Goal: Information Seeking & Learning: Understand process/instructions

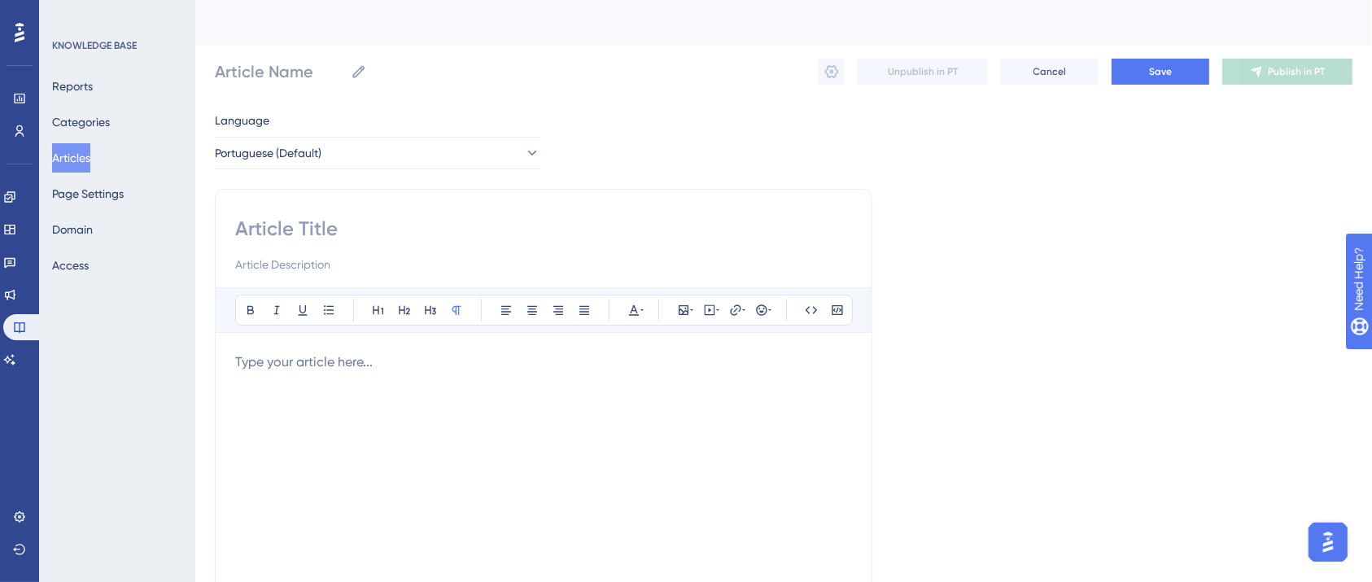
click at [380, 209] on div "Bold Italic Underline Bullet Point Heading 1 Heading 2 Heading 3 Normal Align L…" at bounding box center [544, 460] width 658 height 542
click at [383, 227] on input at bounding box center [543, 229] width 617 height 26
type input "I"
paste input "ntegrações via Webhook na plataforma LigueLead"
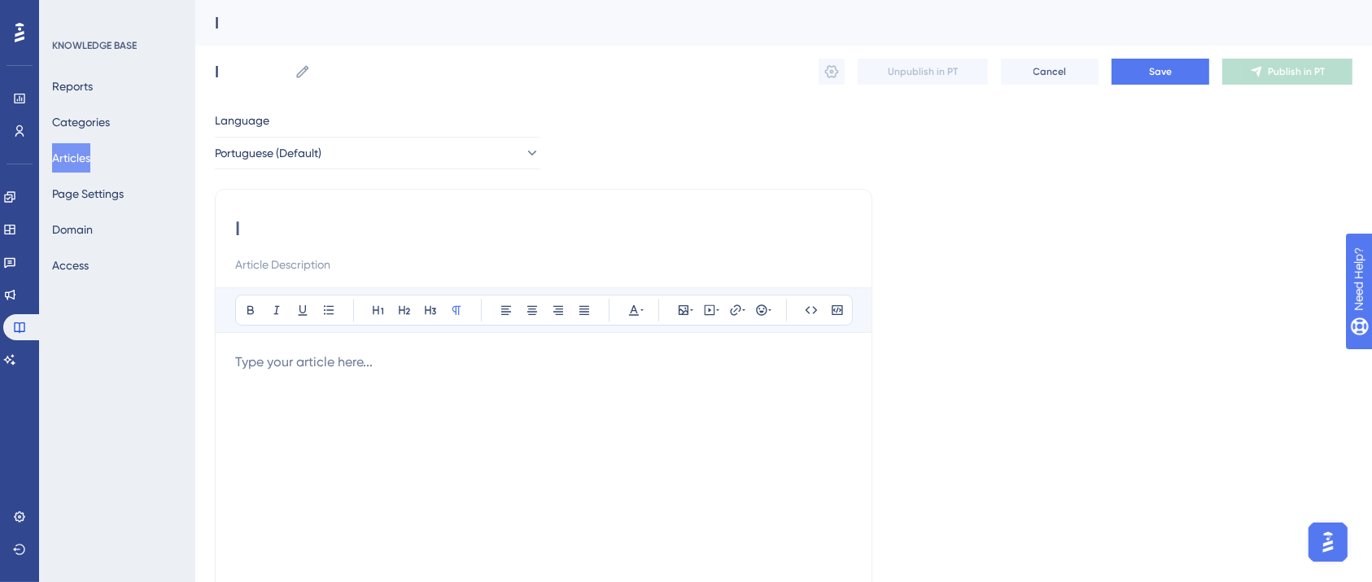
type input "Integrações via Webhook na plataforma LigueLead"
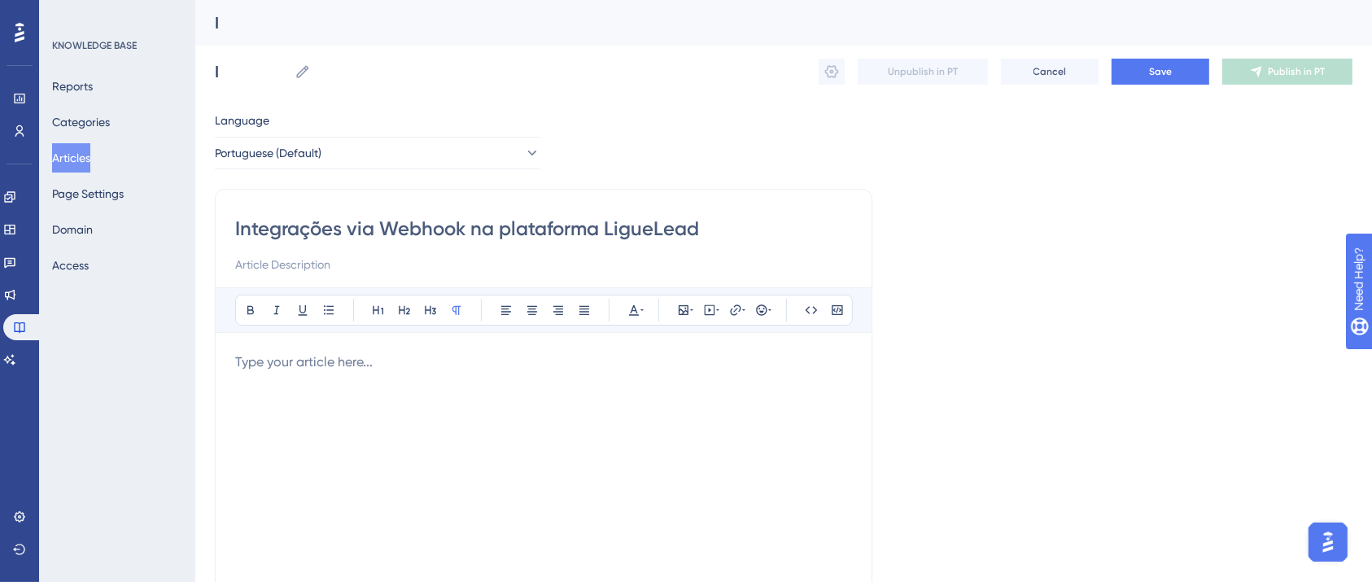
type input "Integrações via Webhook na plataforma LigueLead"
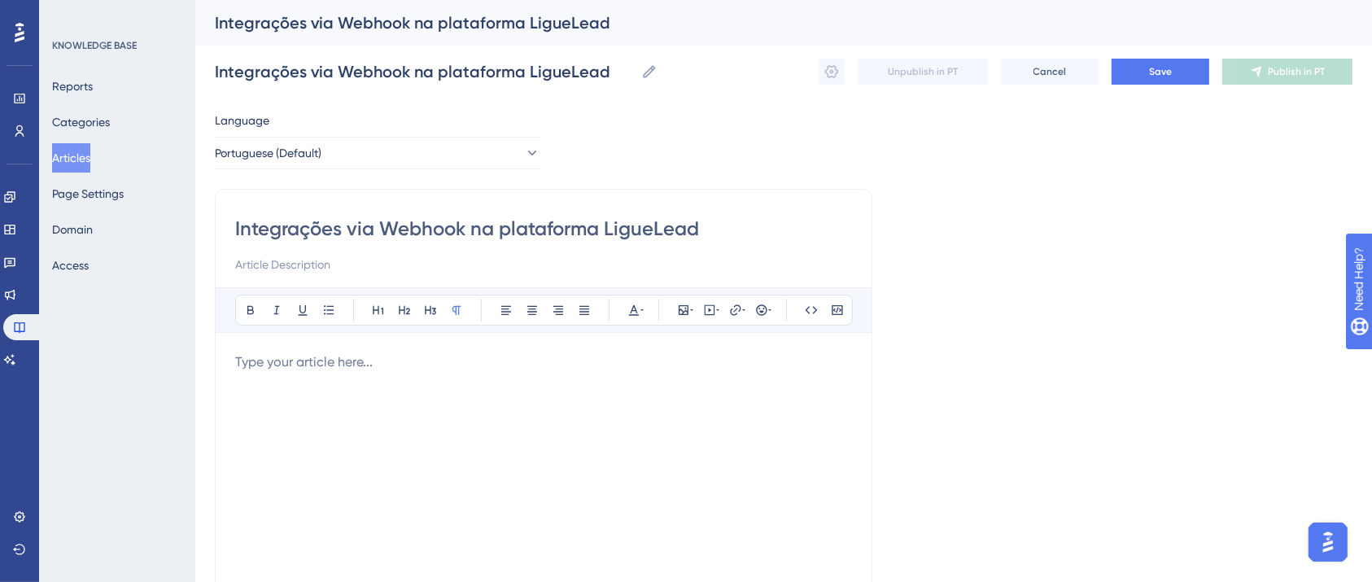
type input "Integrações via Webhook na plataforma LigueLead"
click at [468, 457] on div at bounding box center [543, 531] width 617 height 358
click at [405, 389] on div at bounding box center [543, 531] width 617 height 358
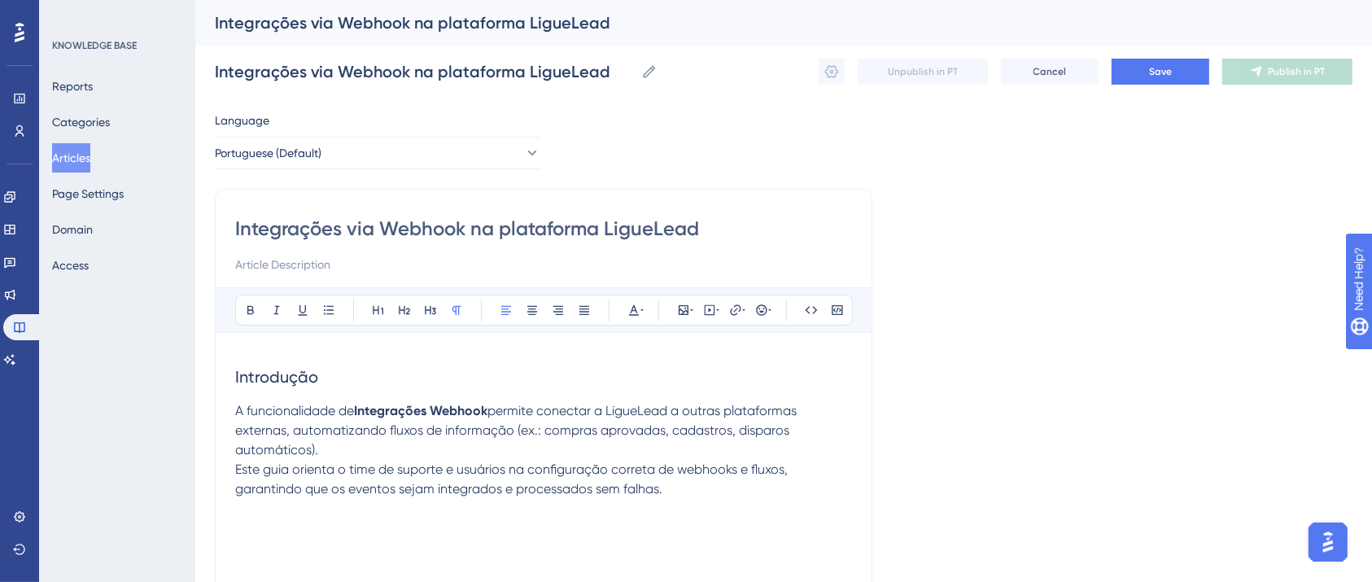
drag, startPoint x: 502, startPoint y: 400, endPoint x: 326, endPoint y: 406, distance: 176.7
click at [326, 406] on p "A funcionalidade de Integrações Webhook permite conectar a LigueLead a outras p…" at bounding box center [543, 450] width 617 height 98
drag, startPoint x: 345, startPoint y: 409, endPoint x: 557, endPoint y: 405, distance: 211.7
click at [557, 405] on p "A funcionalidade de Integrações Webhook permite conectar a LigueLead a outras p…" at bounding box center [543, 450] width 617 height 98
click at [248, 313] on icon at bounding box center [250, 310] width 7 height 9
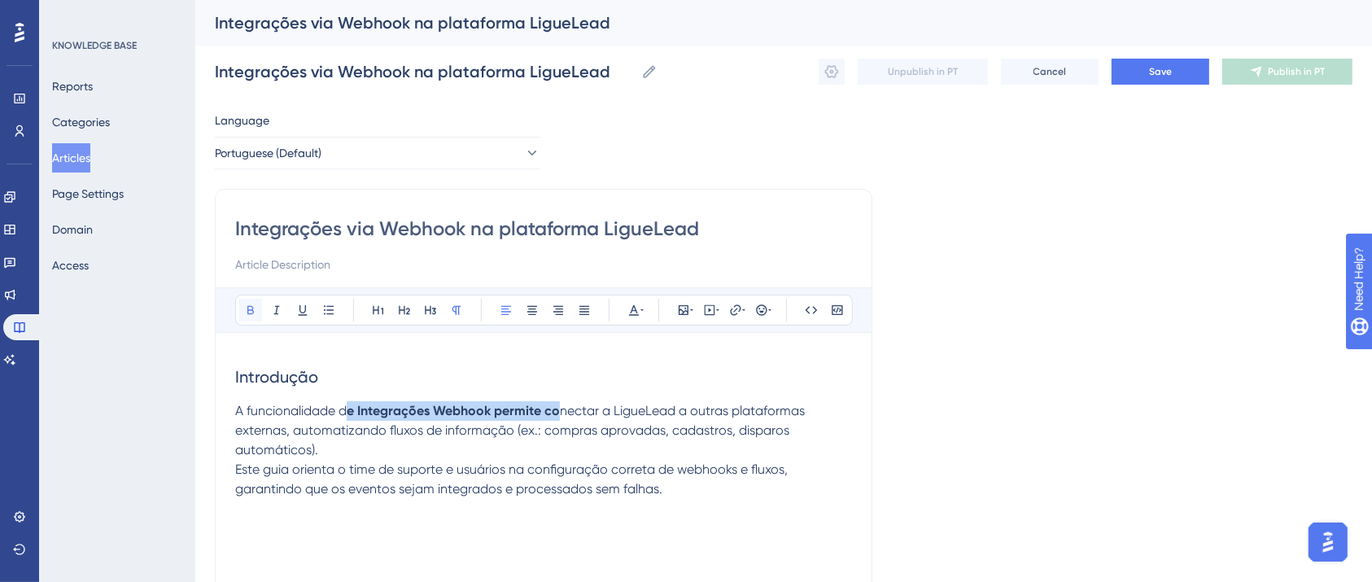
click at [248, 313] on icon at bounding box center [250, 310] width 13 height 13
click at [447, 444] on p "A funcionalidade de Integrações Webhook permite conectar a LigueLead a outras p…" at bounding box center [543, 450] width 617 height 98
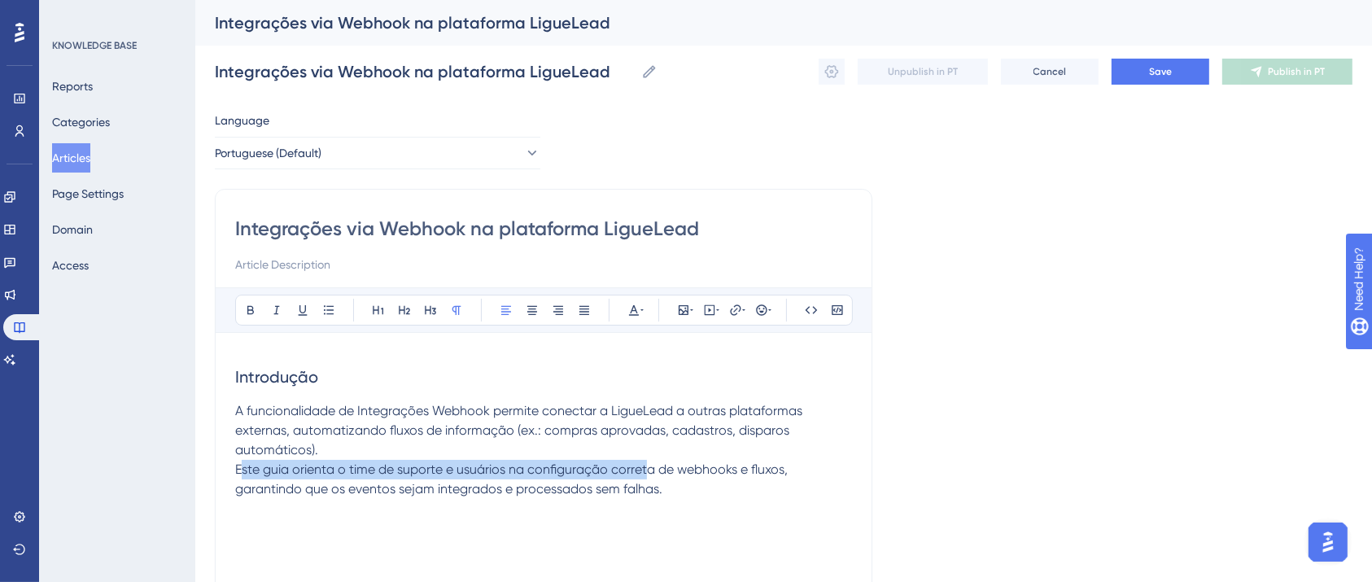
drag, startPoint x: 239, startPoint y: 467, endPoint x: 645, endPoint y: 469, distance: 406.2
click at [645, 469] on span "Este guia orienta o time de suporte e usuários na configuração correta de webho…" at bounding box center [513, 479] width 556 height 35
click at [340, 474] on span "Este guia orienta o time de suporte e usuários na configuração correta de webho…" at bounding box center [513, 479] width 556 height 35
click at [294, 471] on span "Este guia orienta o time de suporte e usuários na configuração correta de webho…" at bounding box center [513, 479] width 556 height 35
drag, startPoint x: 233, startPoint y: 468, endPoint x: 645, endPoint y: 488, distance: 412.4
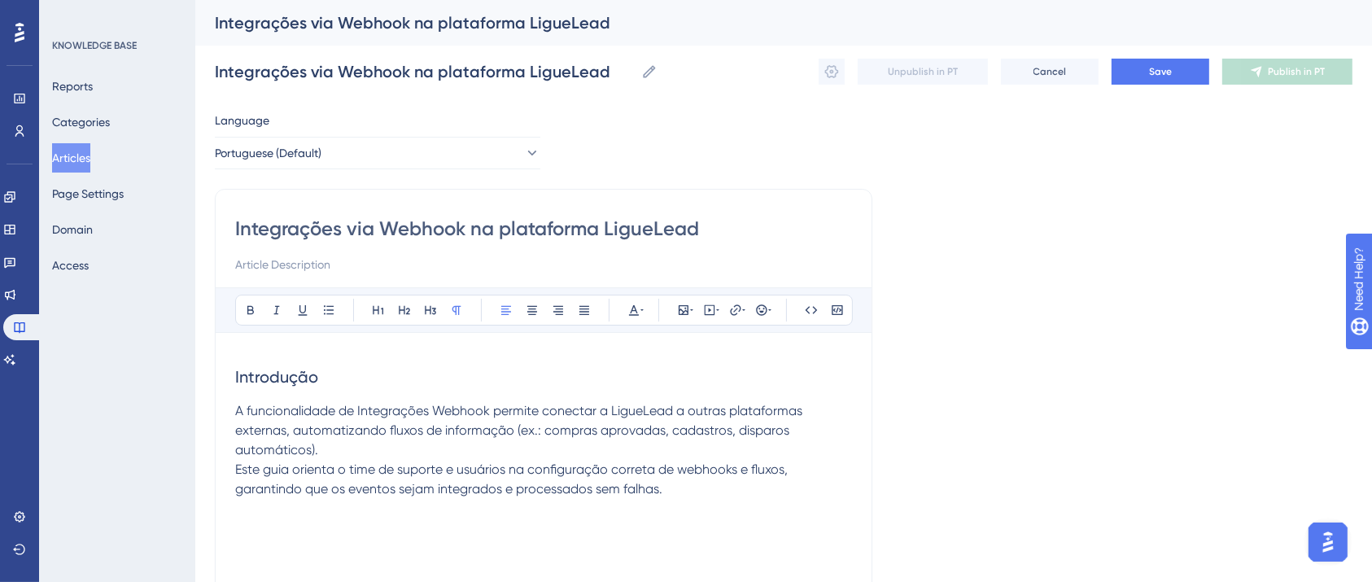
click at [645, 488] on div "Integrações via Webhook na plataforma LigueLead Bold Italic Underline Bullet Po…" at bounding box center [544, 460] width 658 height 542
click at [659, 488] on p "A funcionalidade de Integrações Webhook permite conectar a LigueLead a outras p…" at bounding box center [543, 450] width 617 height 98
click at [670, 485] on p "A funcionalidade de Integrações Webhook permite conectar a LigueLead a outras p…" at bounding box center [543, 450] width 617 height 98
drag, startPoint x: 226, startPoint y: 466, endPoint x: 238, endPoint y: 465, distance: 11.4
click at [237, 466] on div "Integrações via Webhook na plataforma LigueLead Bold Italic Underline Bullet Po…" at bounding box center [544, 460] width 658 height 542
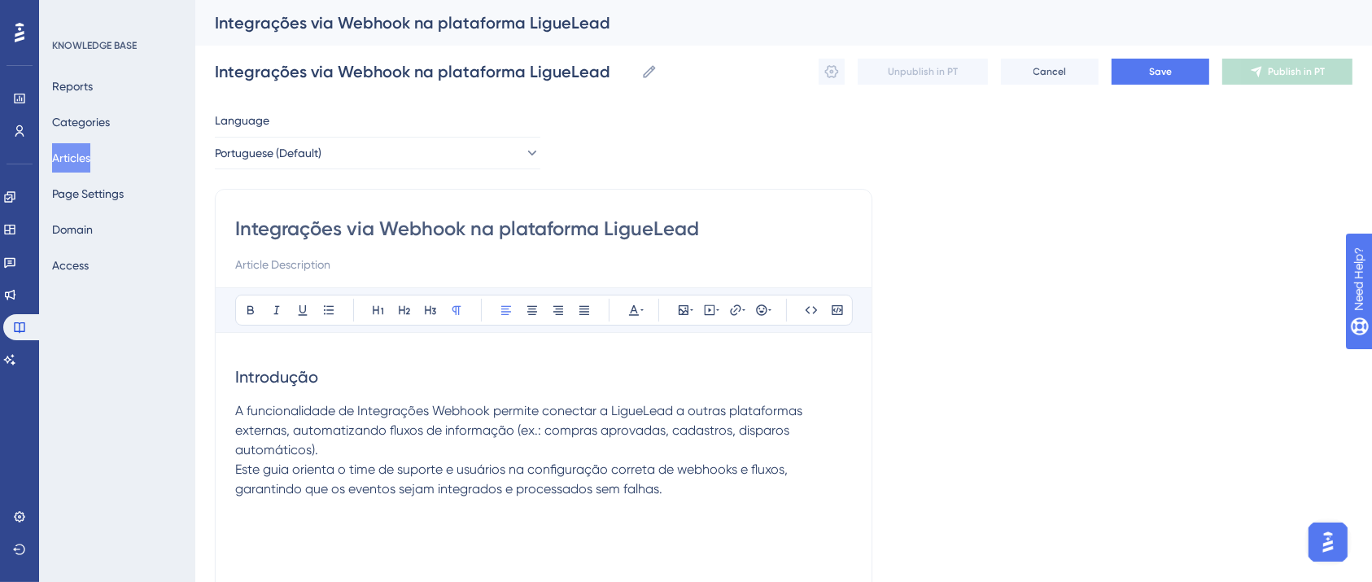
click at [238, 464] on span "Este guia orienta o time de suporte e usuários na configuração correta de webho…" at bounding box center [513, 479] width 556 height 35
drag, startPoint x: 235, startPoint y: 472, endPoint x: 454, endPoint y: 472, distance: 219.0
click at [454, 472] on span "Este guia orienta o time de suporte e usuários na configuração correta de webho…" at bounding box center [513, 479] width 556 height 35
click at [544, 493] on span "Este guia orienta o time de suporte e usuários na configuração correta de webho…" at bounding box center [513, 479] width 556 height 35
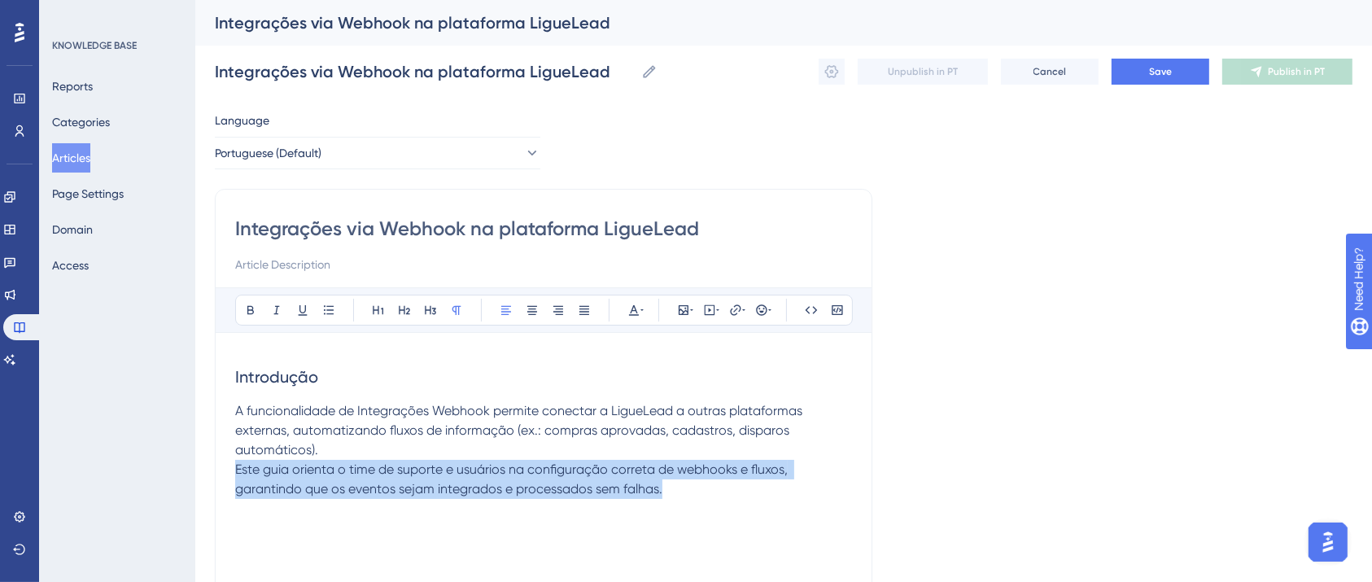
drag, startPoint x: 713, startPoint y: 497, endPoint x: 199, endPoint y: 466, distance: 515.3
click at [199, 466] on div "Performance Users Engagement Widgets Feedback Product Updates Knowledge Base AI…" at bounding box center [783, 427] width 1177 height 855
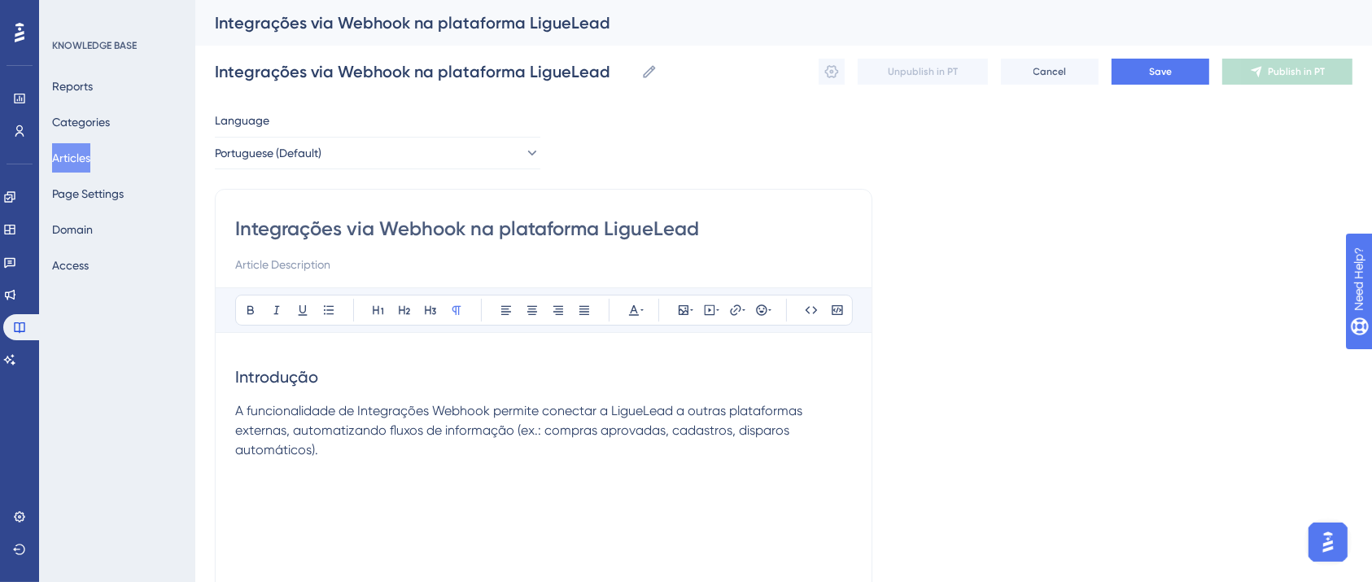
click at [280, 472] on p "A funcionalidade de Integrações Webhook permite conectar a LigueLead a outras p…" at bounding box center [543, 440] width 617 height 78
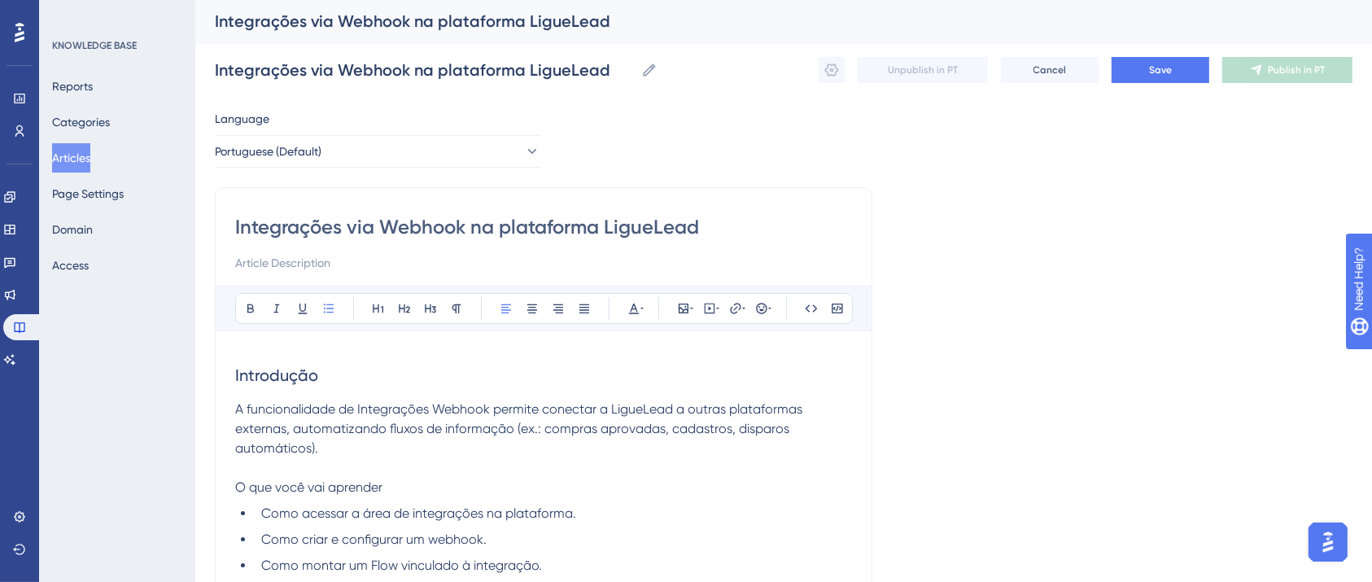
click at [361, 492] on span "O que você vai aprender" at bounding box center [308, 486] width 147 height 15
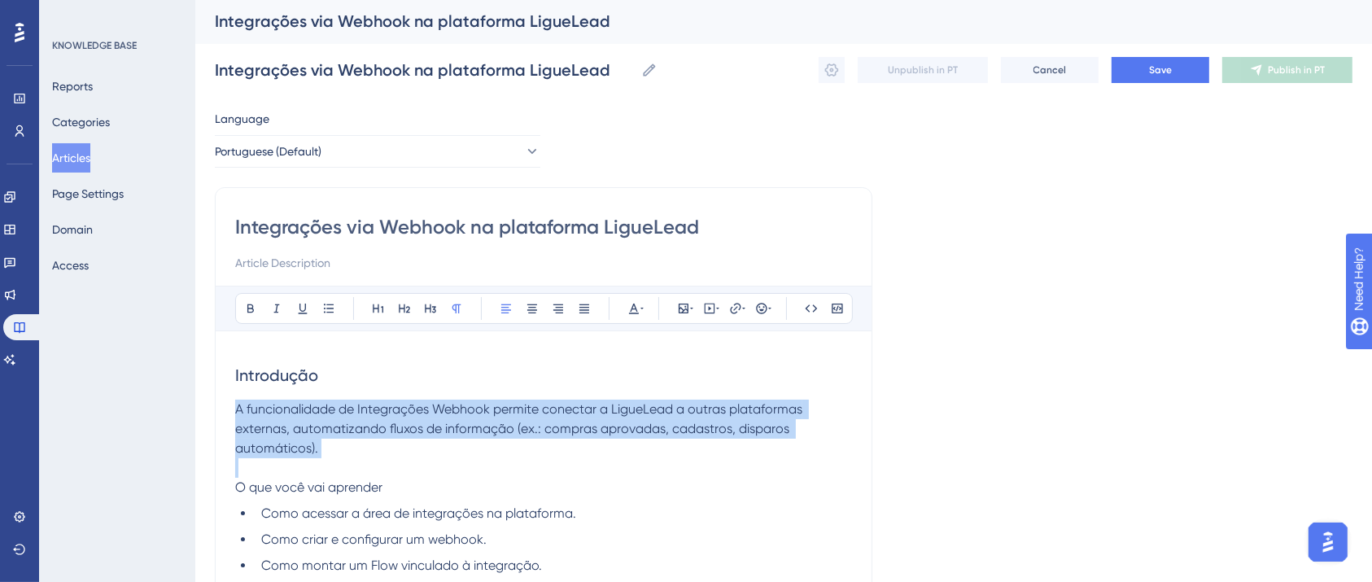
click at [300, 457] on p "A funcionalidade de Integrações Webhook permite conectar a LigueLead a outras p…" at bounding box center [543, 449] width 617 height 98
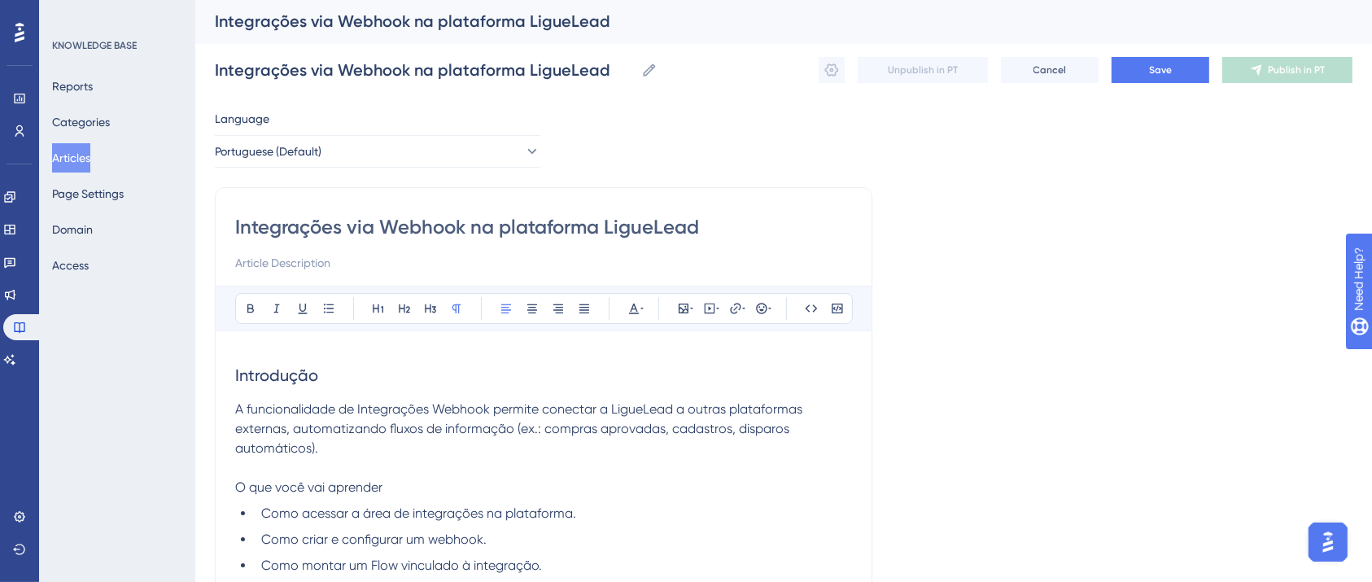
click at [365, 493] on span "O que você vai aprender" at bounding box center [308, 486] width 147 height 15
drag, startPoint x: 322, startPoint y: 492, endPoint x: 215, endPoint y: 495, distance: 107.5
click at [215, 495] on div "Integrações via Webhook na plataforma LigueLead Bold Italic Underline Bullet Po…" at bounding box center [544, 458] width 658 height 542
click at [247, 311] on icon at bounding box center [250, 308] width 7 height 9
click at [433, 485] on p "A funcionalidade de Integrações Webhook permite conectar a LigueLead a outras p…" at bounding box center [543, 449] width 617 height 98
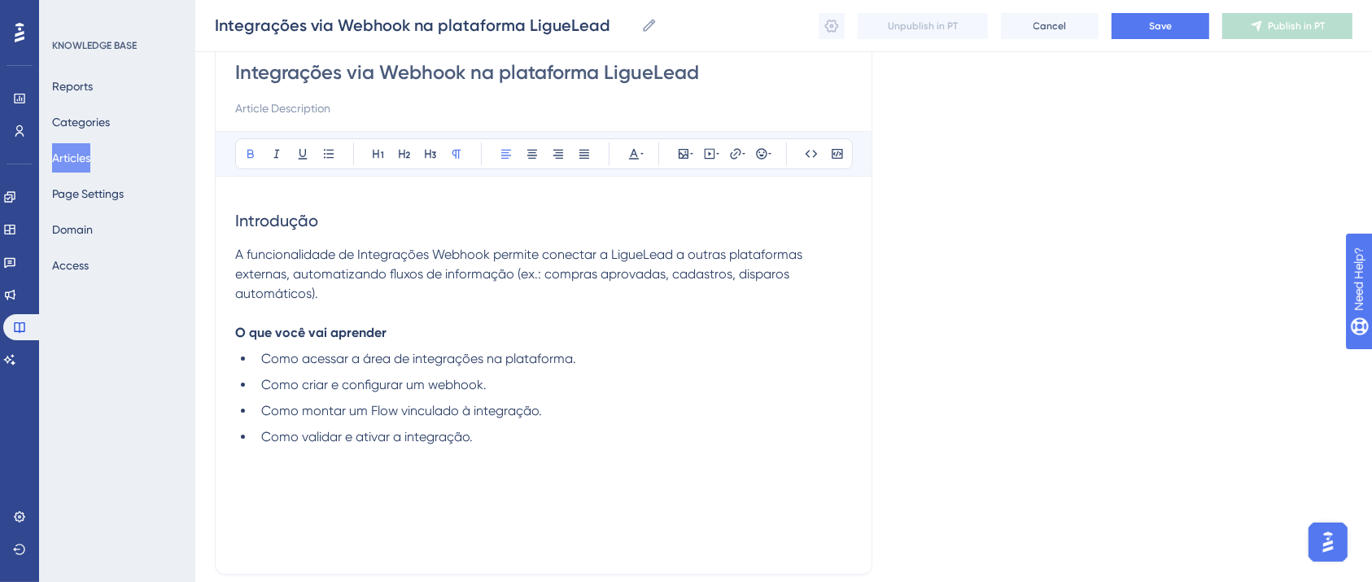
scroll to position [219, 0]
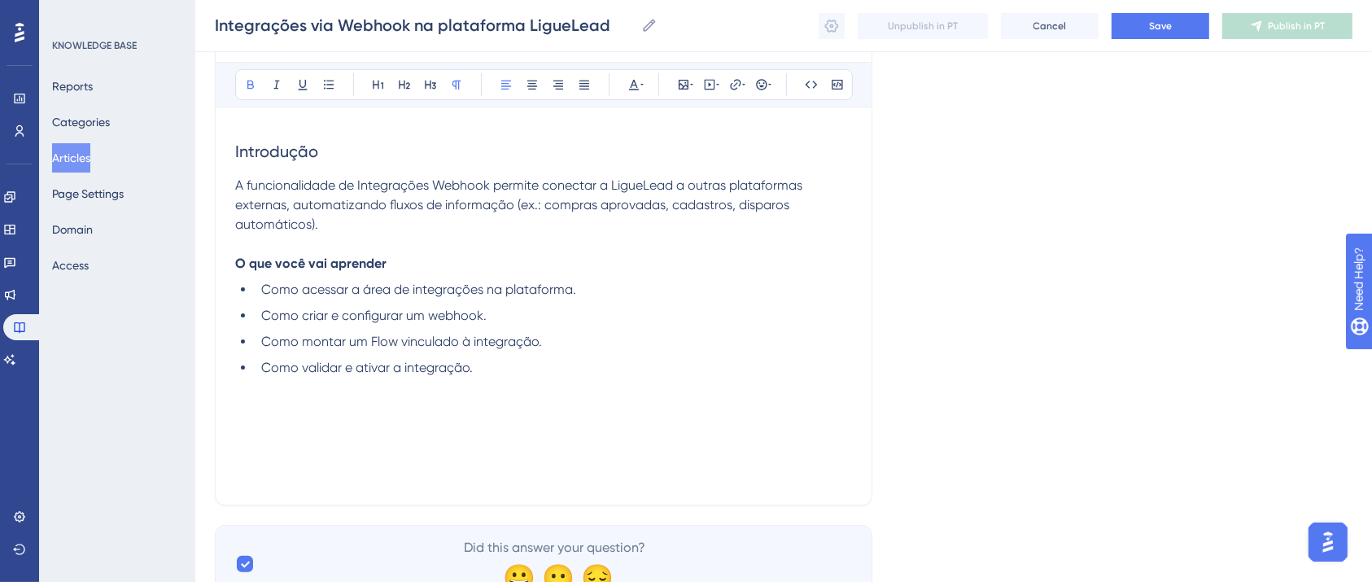
click at [379, 431] on div "Introdução A funcionalidade de Integrações Webhook permite conectar a LigueLead…" at bounding box center [543, 306] width 617 height 358
click at [381, 412] on p at bounding box center [543, 407] width 617 height 20
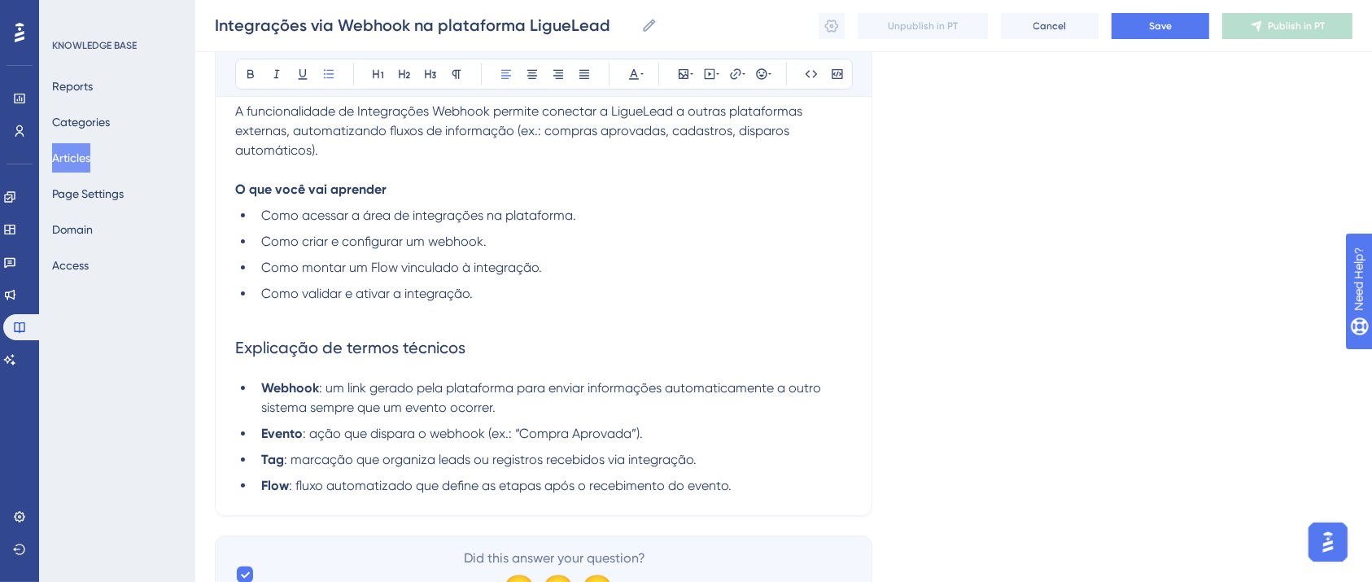
scroll to position [327, 0]
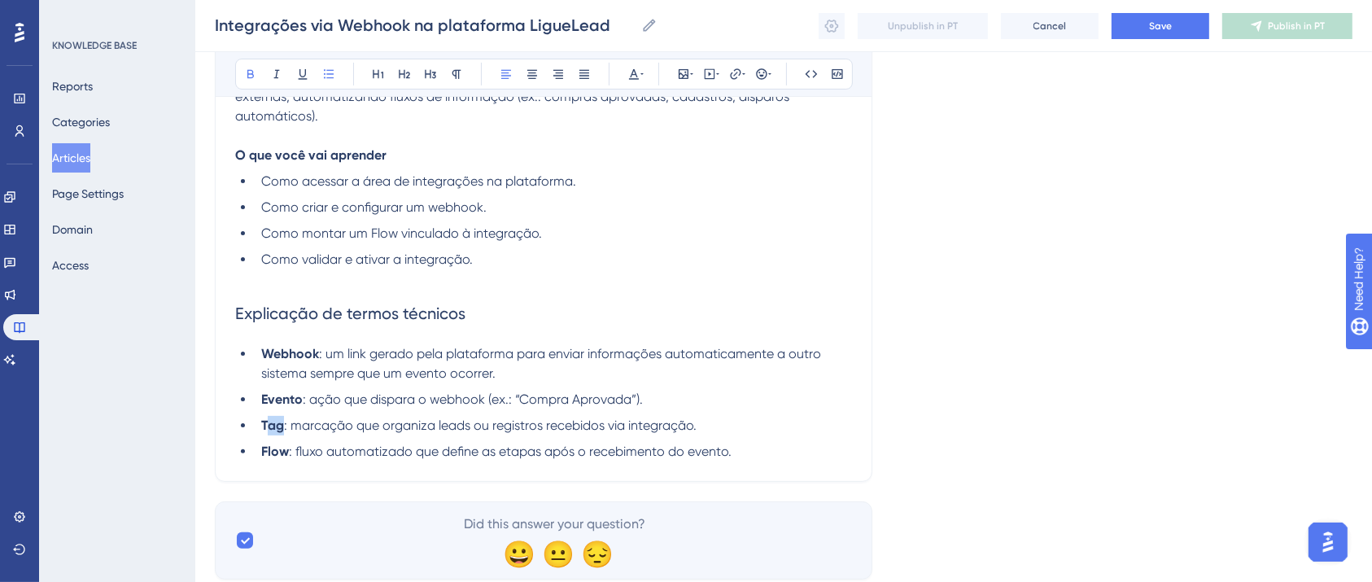
drag, startPoint x: 285, startPoint y: 427, endPoint x: 269, endPoint y: 427, distance: 15.5
click at [269, 427] on li "Tag : marcação que organiza leads ou registros recebidos via integração." at bounding box center [553, 426] width 597 height 20
click at [784, 459] on li "Flow : fluxo automatizado que define as etapas após o recebimento do evento." at bounding box center [553, 452] width 597 height 20
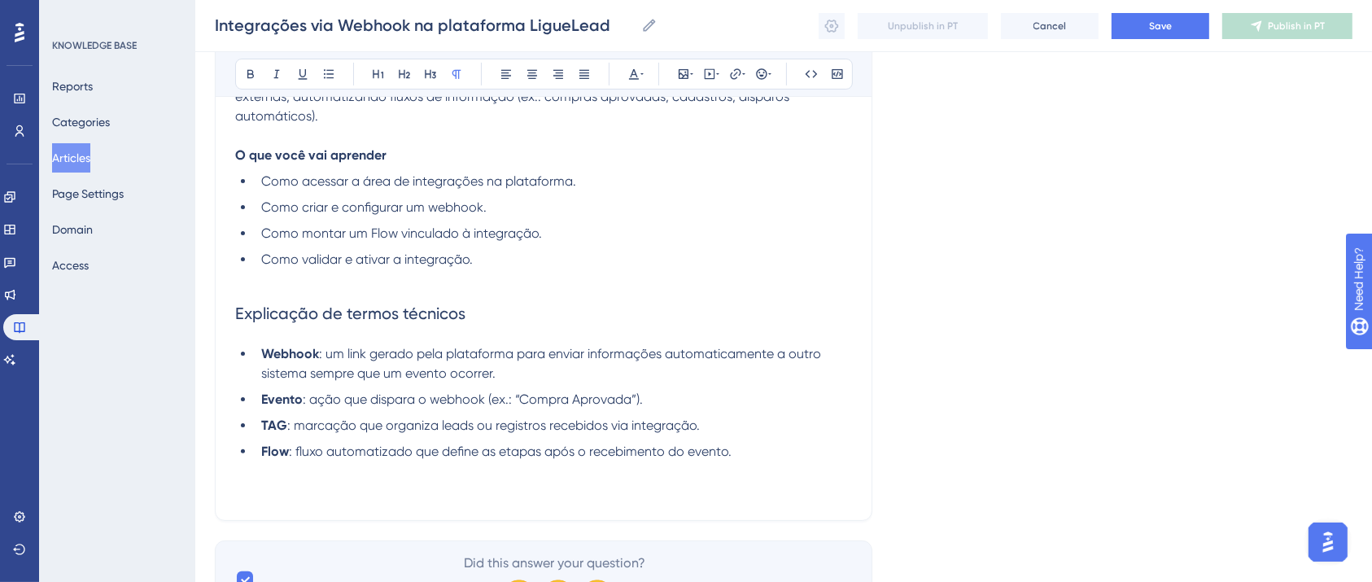
click at [376, 504] on div "Integrações via Webhook na plataforma LigueLead Bold Italic Underline Bullet Po…" at bounding box center [544, 188] width 658 height 666
click at [362, 492] on p at bounding box center [543, 491] width 617 height 20
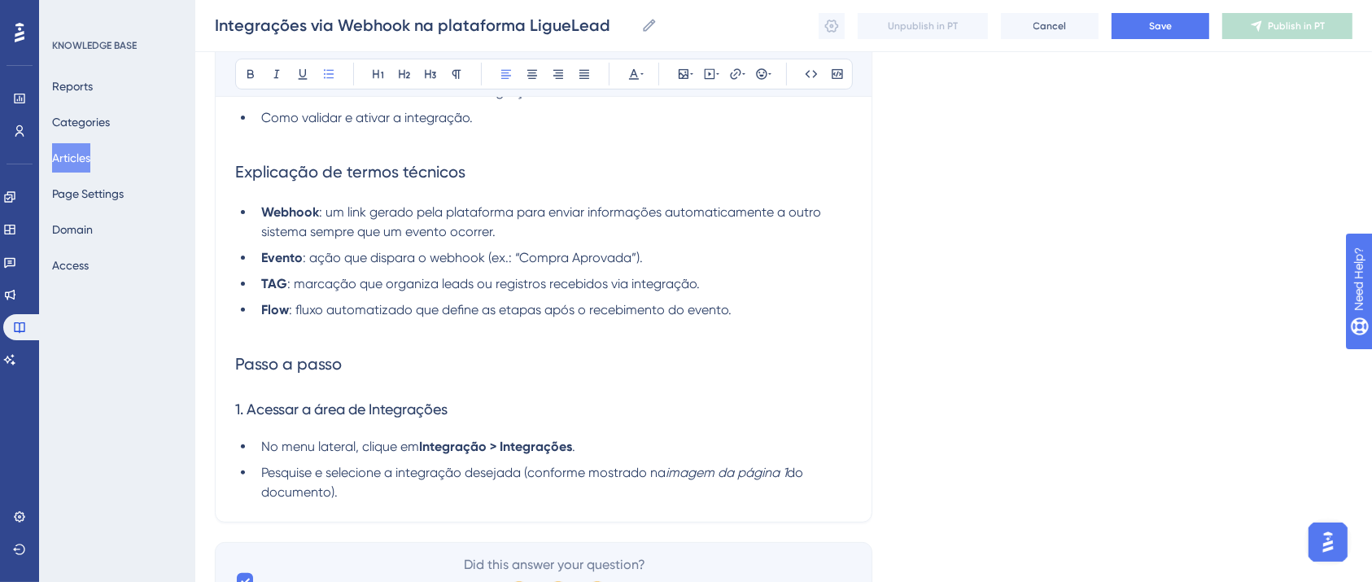
scroll to position [563, 0]
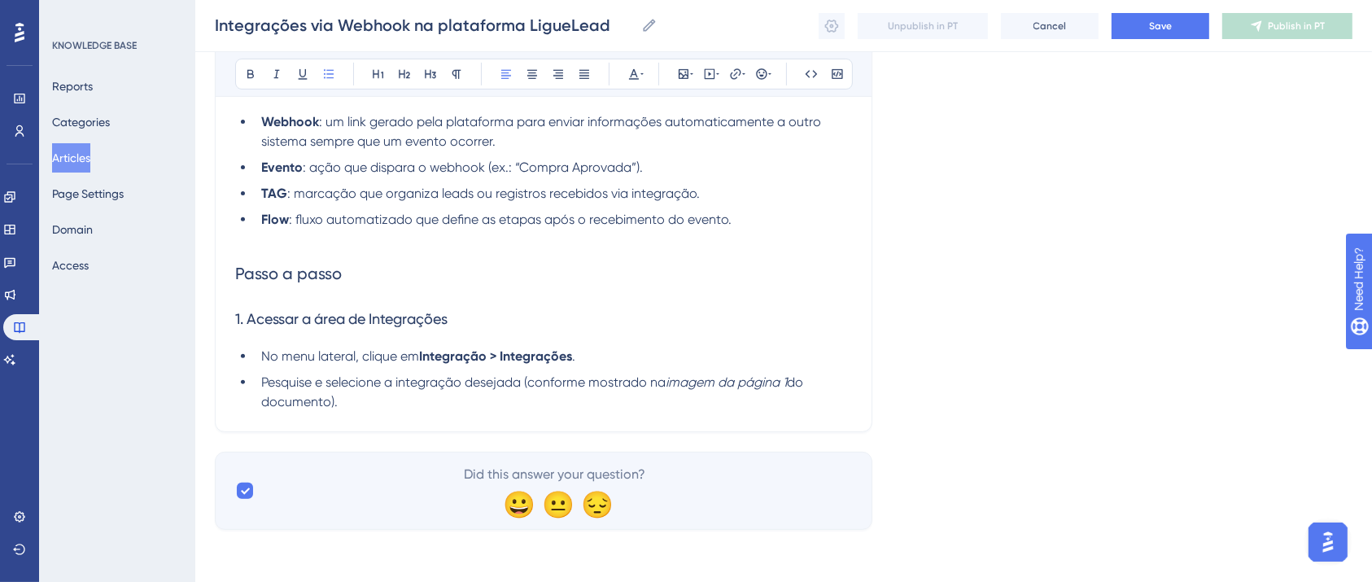
click at [313, 286] on h2 "Passo a passo" at bounding box center [543, 273] width 617 height 49
click at [254, 81] on button at bounding box center [250, 74] width 23 height 23
click at [470, 265] on h2 "Passo a passo" at bounding box center [543, 273] width 617 height 49
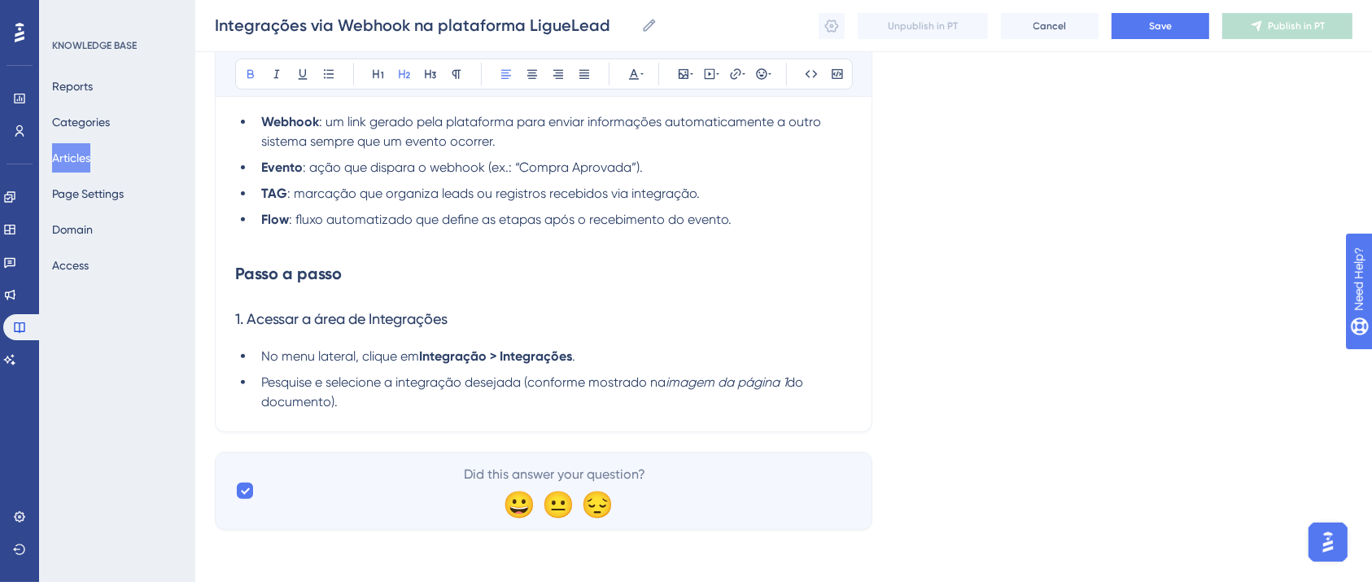
click at [473, 266] on h2 "Passo a passo" at bounding box center [543, 273] width 617 height 49
click at [409, 400] on li "Pesquise e selecione a integração desejada (conforme mostrado na imagem da pági…" at bounding box center [553, 392] width 597 height 39
drag, startPoint x: 377, startPoint y: 401, endPoint x: 527, endPoint y: 380, distance: 151.3
click at [527, 380] on li "Pesquise e selecione a integração desejada (conforme mostrado na imagem da pági…" at bounding box center [553, 392] width 597 height 39
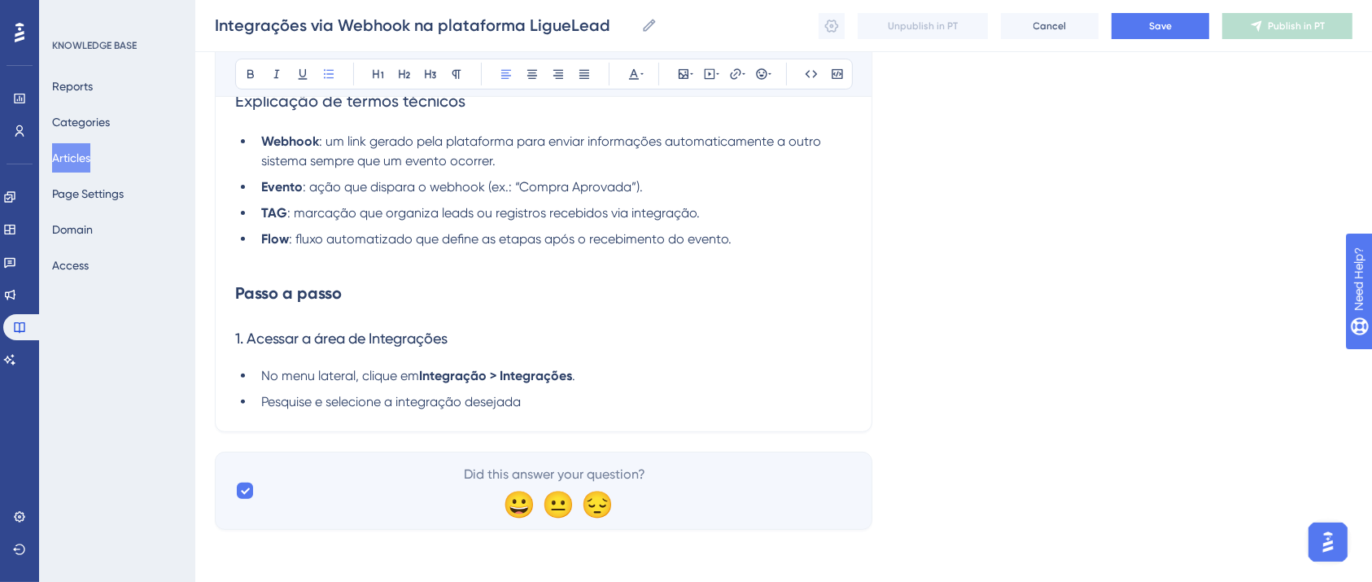
scroll to position [544, 0]
drag, startPoint x: 544, startPoint y: 407, endPoint x: 588, endPoint y: 407, distance: 44.0
click at [544, 407] on li "Pesquise e selecione a integração desejada" at bounding box center [553, 402] width 597 height 20
click at [475, 413] on div "Integrações via Webhook na plataforma LigueLead Bold Italic Underline Bullet Po…" at bounding box center [544, 38] width 658 height 790
click at [549, 402] on li "Pesquise e selecione a integração desejada" at bounding box center [553, 402] width 597 height 20
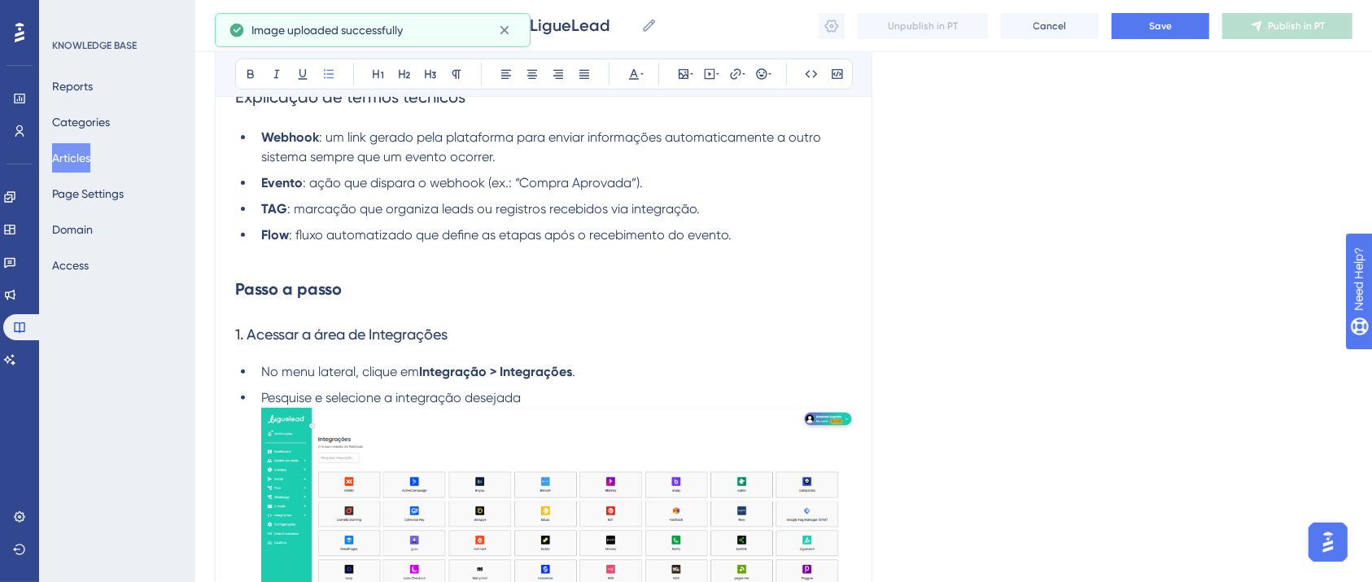
click at [496, 453] on img at bounding box center [556, 553] width 591 height 291
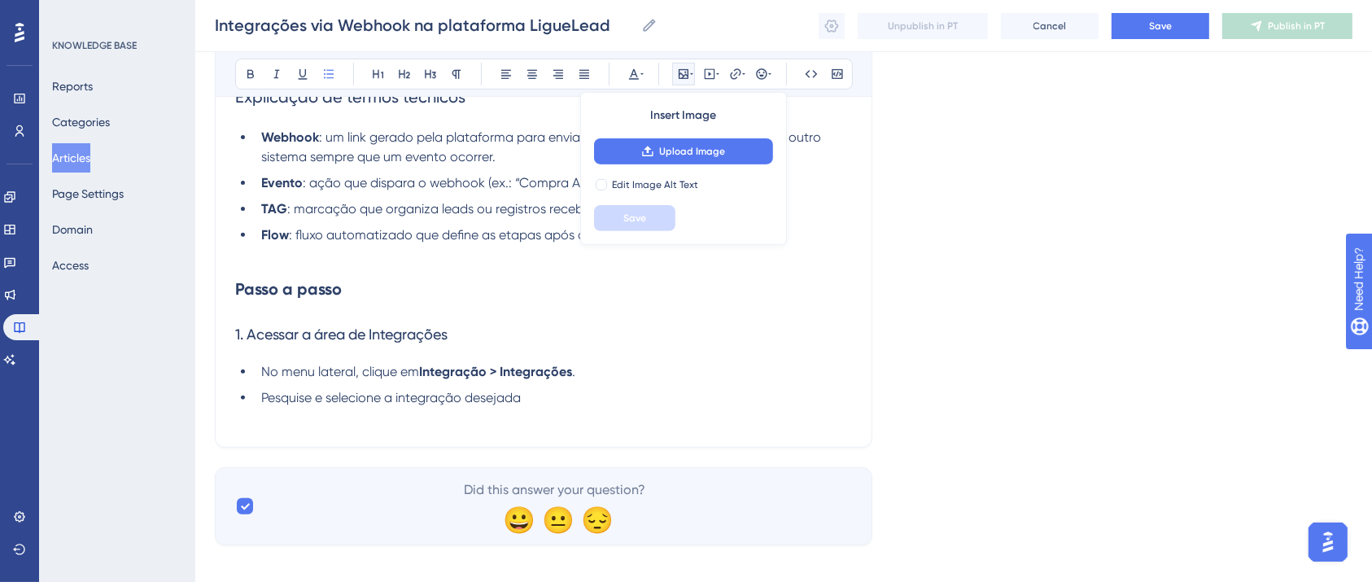
click at [536, 400] on li "Pesquise e selecione a integração desejada" at bounding box center [553, 407] width 597 height 39
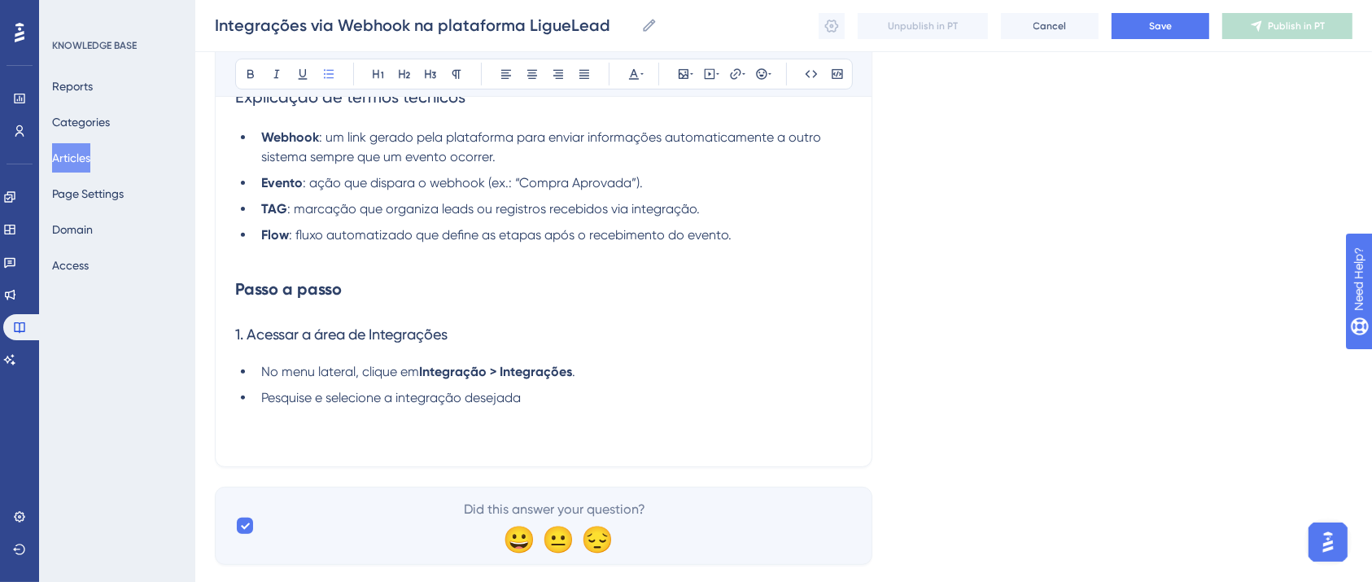
click at [217, 406] on div "Integrações via Webhook na plataforma LigueLead Bold Italic Underline Bullet Po…" at bounding box center [544, 53] width 658 height 829
click at [234, 400] on div "Integrações via Webhook na plataforma LigueLead Bold Italic Underline Bullet Po…" at bounding box center [544, 53] width 658 height 829
click at [239, 408] on ul "No menu lateral, clique em Integração > Integrações . Pesquise e selecione a in…" at bounding box center [543, 404] width 617 height 85
click at [659, 432] on li "Pesquise e selecione a integração desejada" at bounding box center [553, 417] width 597 height 59
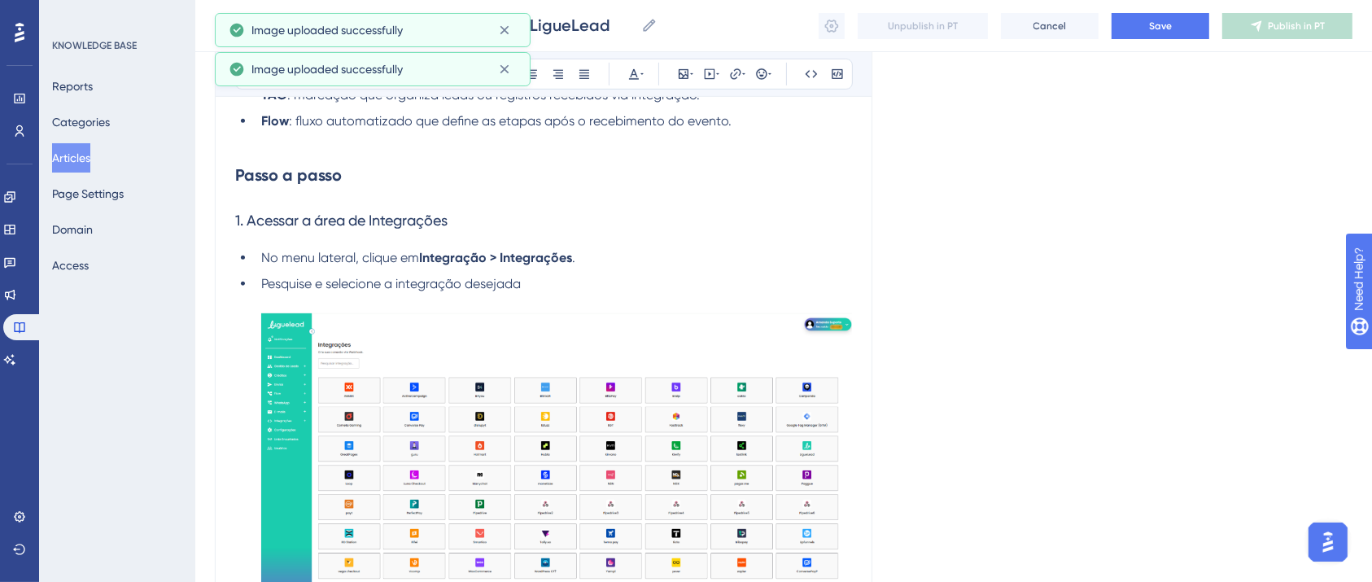
scroll to position [869, 0]
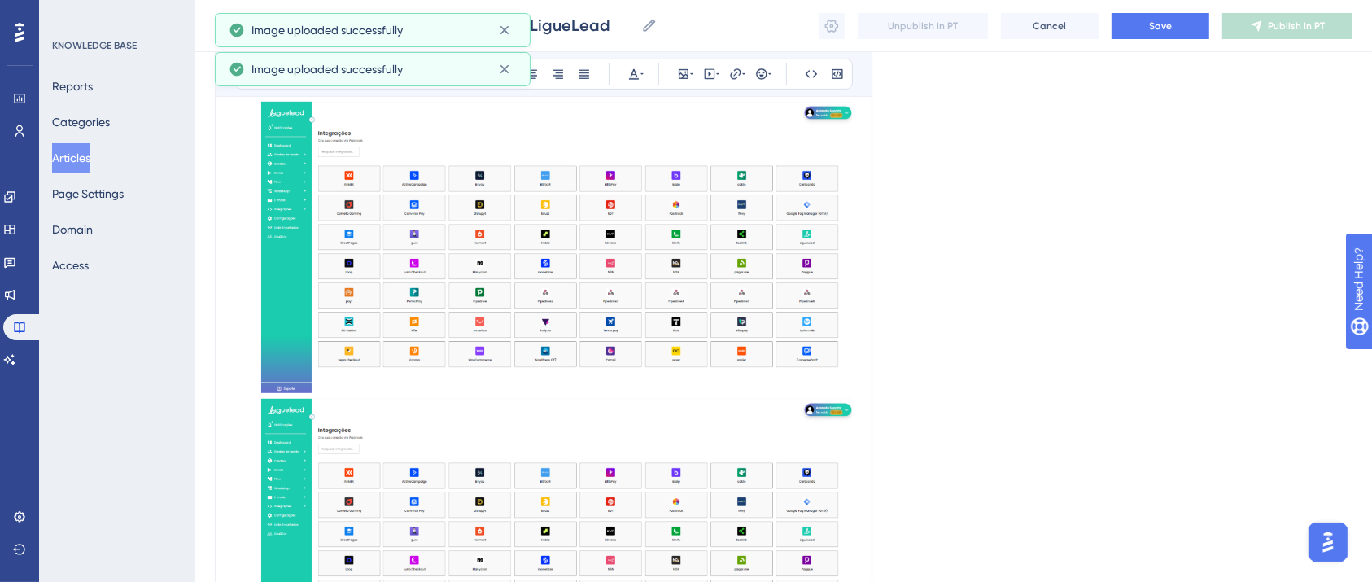
click at [556, 474] on img at bounding box center [556, 544] width 591 height 291
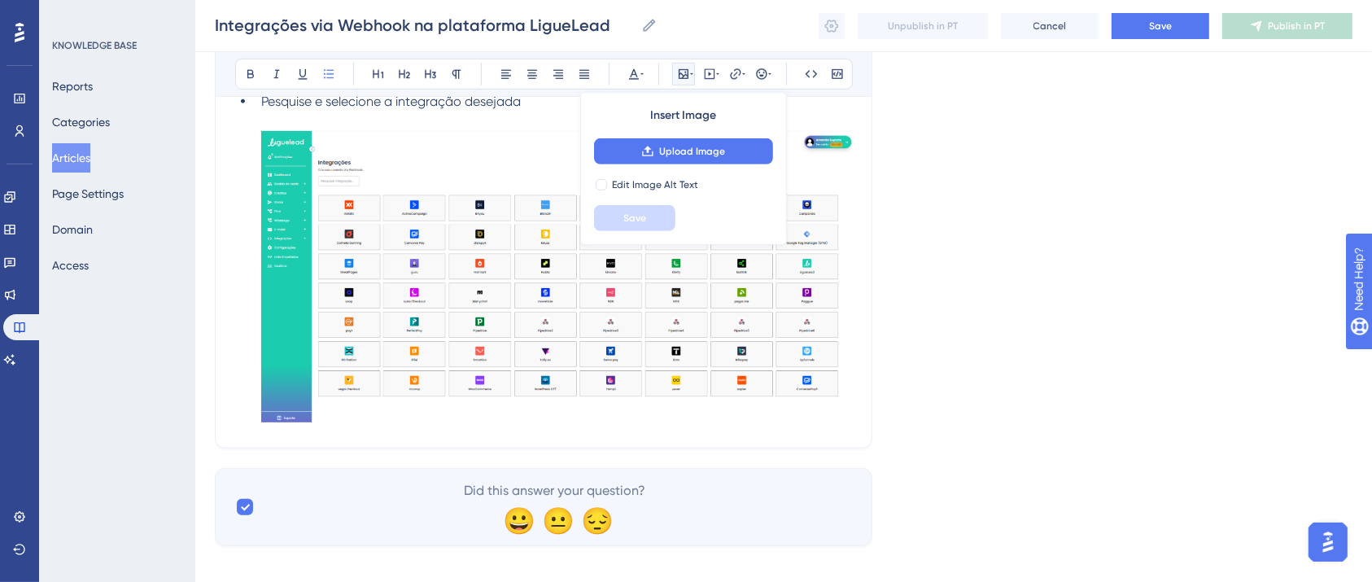
scroll to position [860, 0]
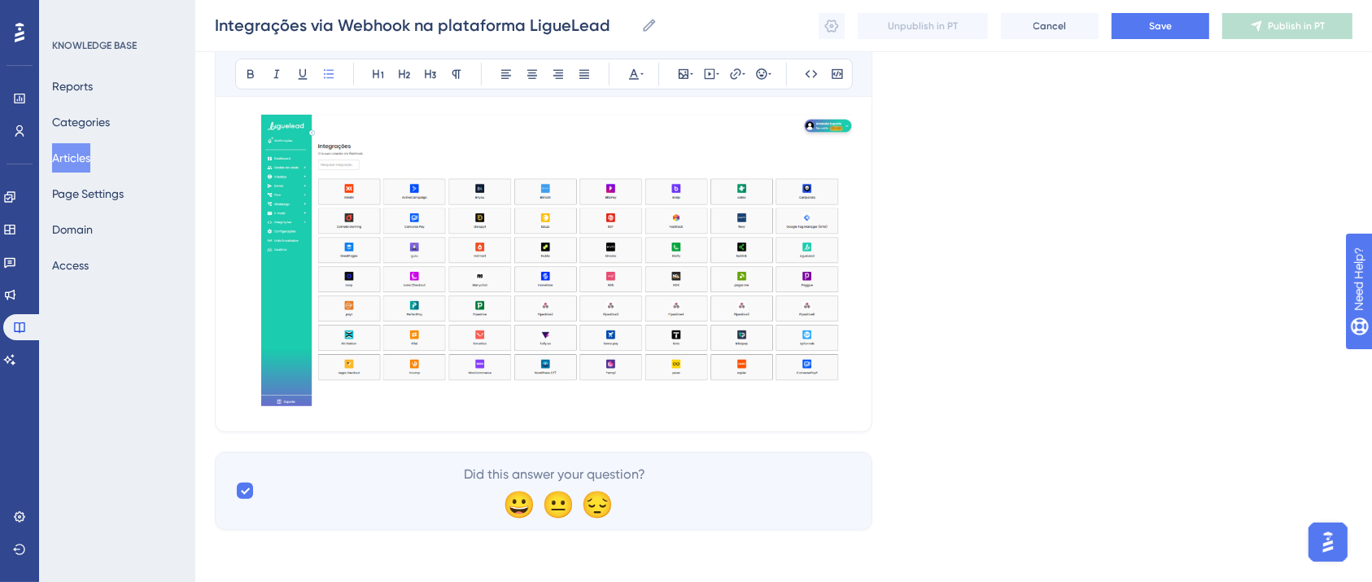
click at [720, 302] on img at bounding box center [556, 260] width 591 height 291
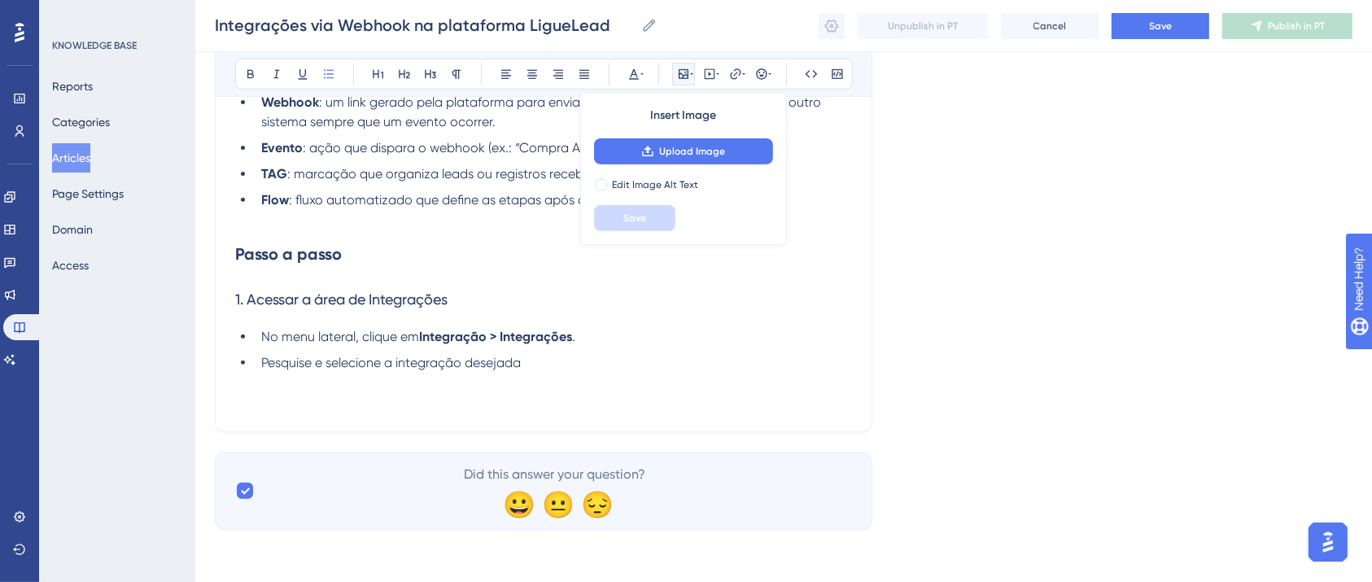
scroll to position [583, 0]
click at [278, 396] on li "Pesquise e selecione a integração desejada" at bounding box center [553, 382] width 597 height 59
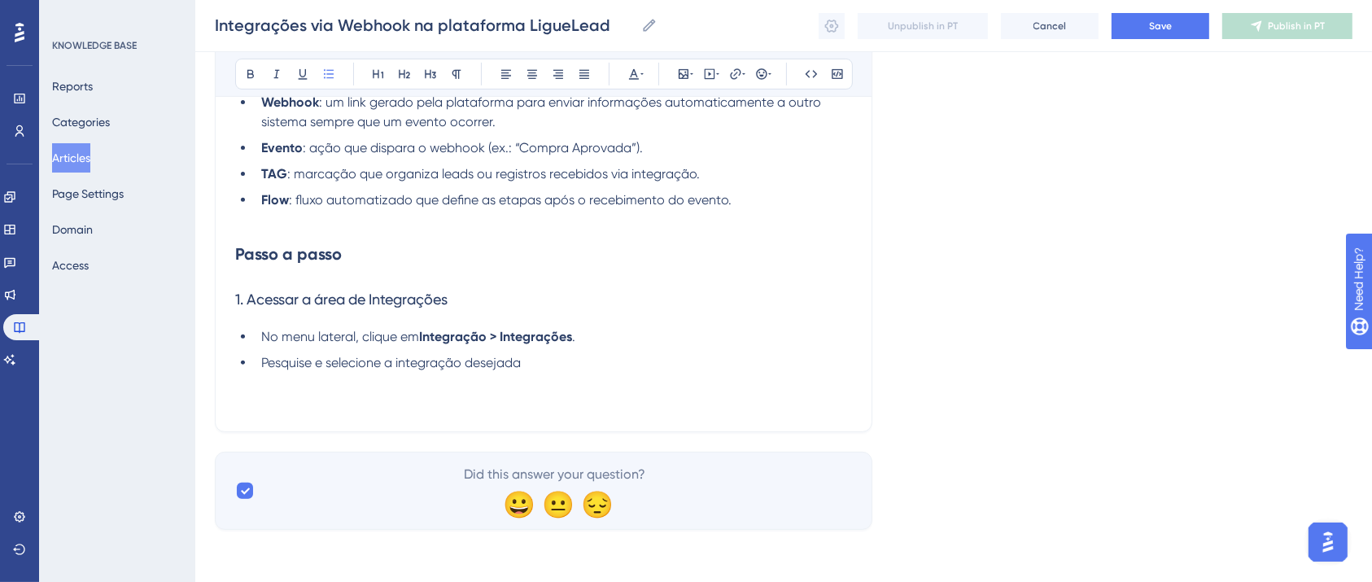
click at [313, 396] on li "Pesquise e selecione a integração desejada" at bounding box center [553, 382] width 597 height 59
click at [304, 400] on li "Pesquise e selecione a integração desejada" at bounding box center [553, 382] width 597 height 59
drag, startPoint x: 257, startPoint y: 395, endPoint x: 203, endPoint y: 405, distance: 55.6
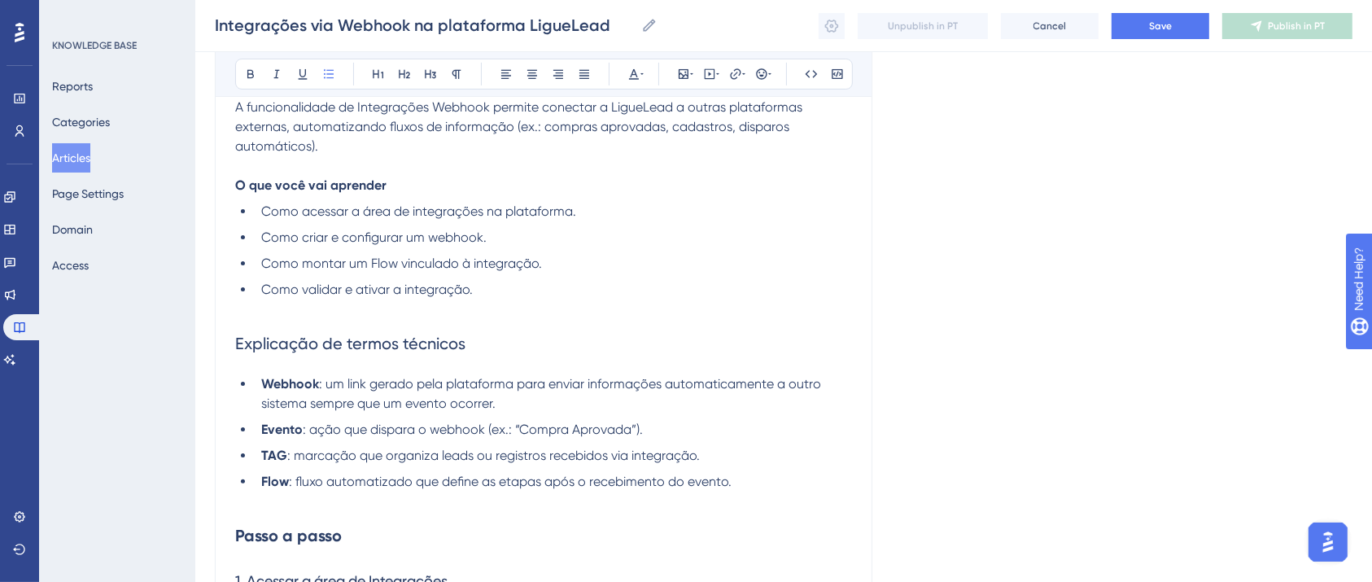
scroll to position [475, 0]
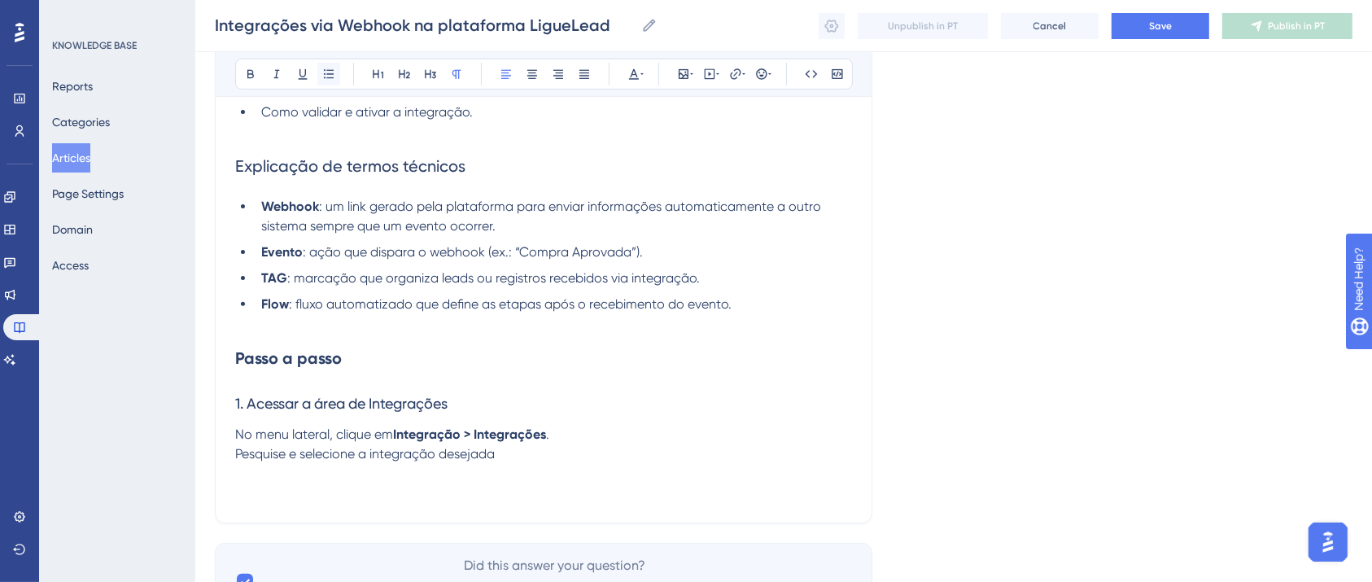
click at [330, 80] on icon at bounding box center [328, 74] width 13 height 13
click at [269, 483] on p "Pesquise e selecione a integração desejada" at bounding box center [543, 473] width 617 height 59
click at [562, 463] on p "Pesquise e selecione a integração desejada" at bounding box center [543, 473] width 617 height 59
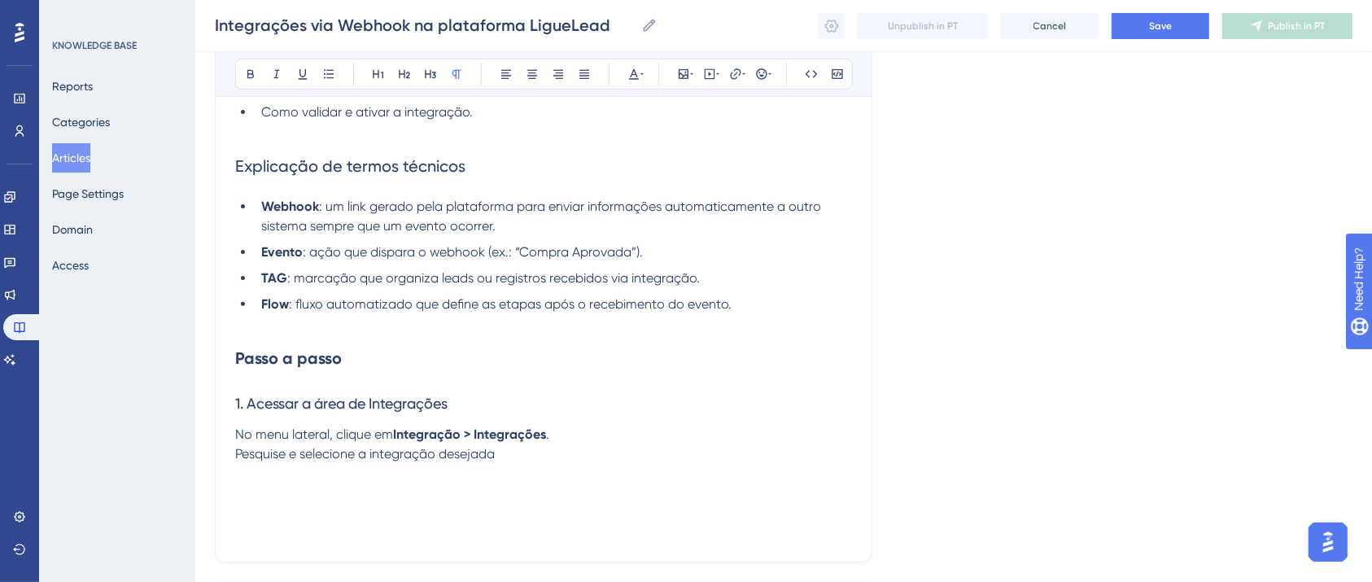
click at [380, 482] on p at bounding box center [543, 474] width 617 height 20
click at [361, 500] on p at bounding box center [543, 512] width 617 height 59
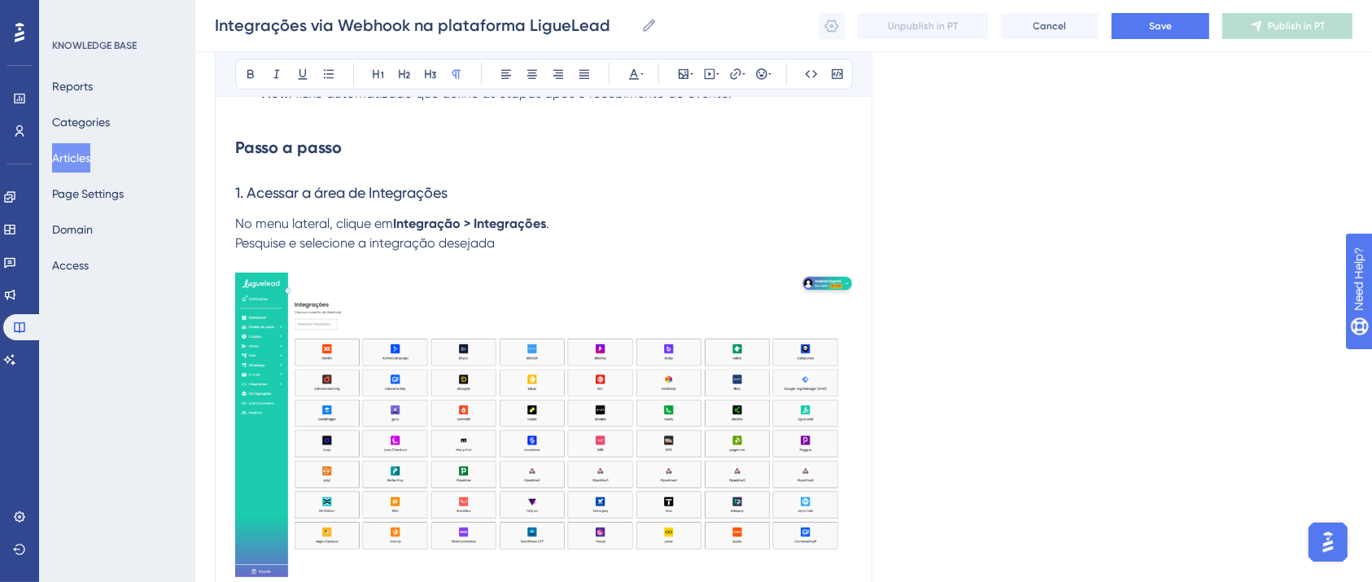
scroll to position [790, 0]
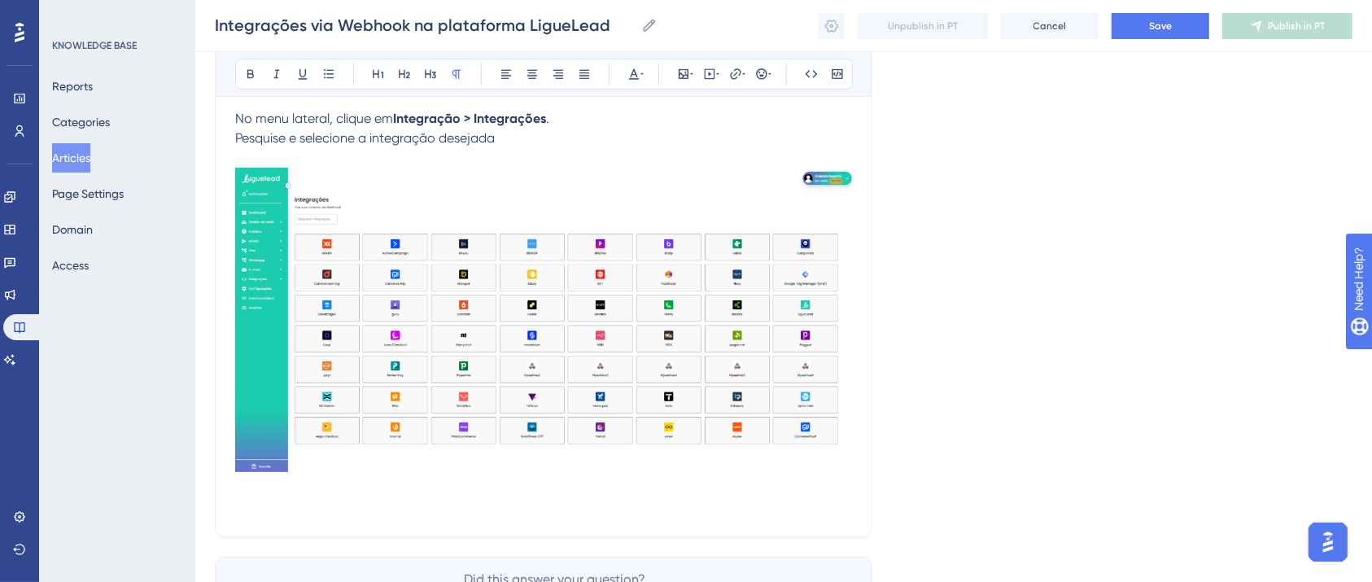
click at [330, 501] on p at bounding box center [543, 342] width 617 height 349
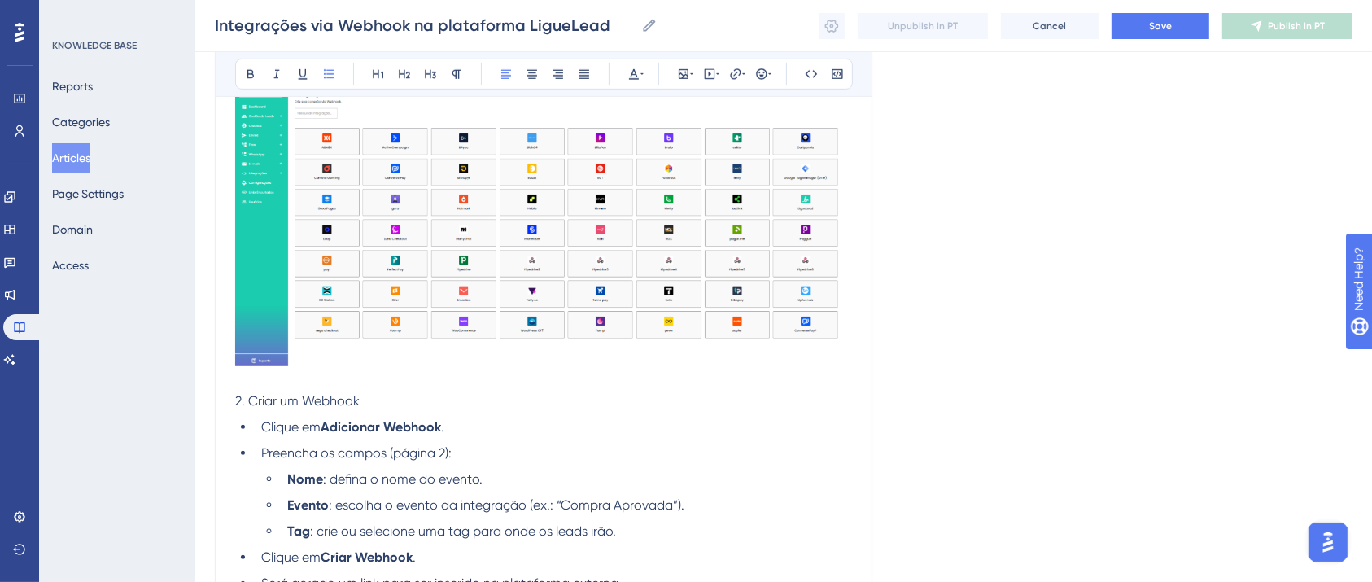
scroll to position [1004, 0]
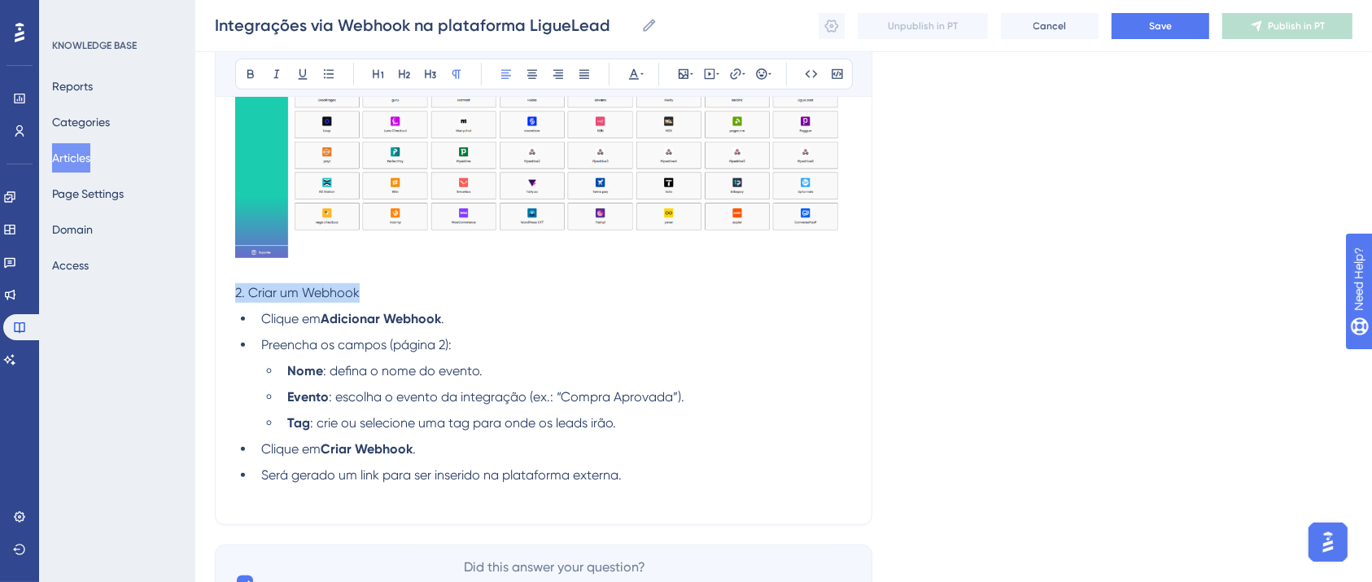
drag, startPoint x: 370, startPoint y: 292, endPoint x: 166, endPoint y: 297, distance: 203.6
click at [245, 68] on icon at bounding box center [250, 74] width 13 height 13
click at [490, 500] on p at bounding box center [543, 495] width 617 height 20
click at [667, 492] on p at bounding box center [543, 495] width 617 height 20
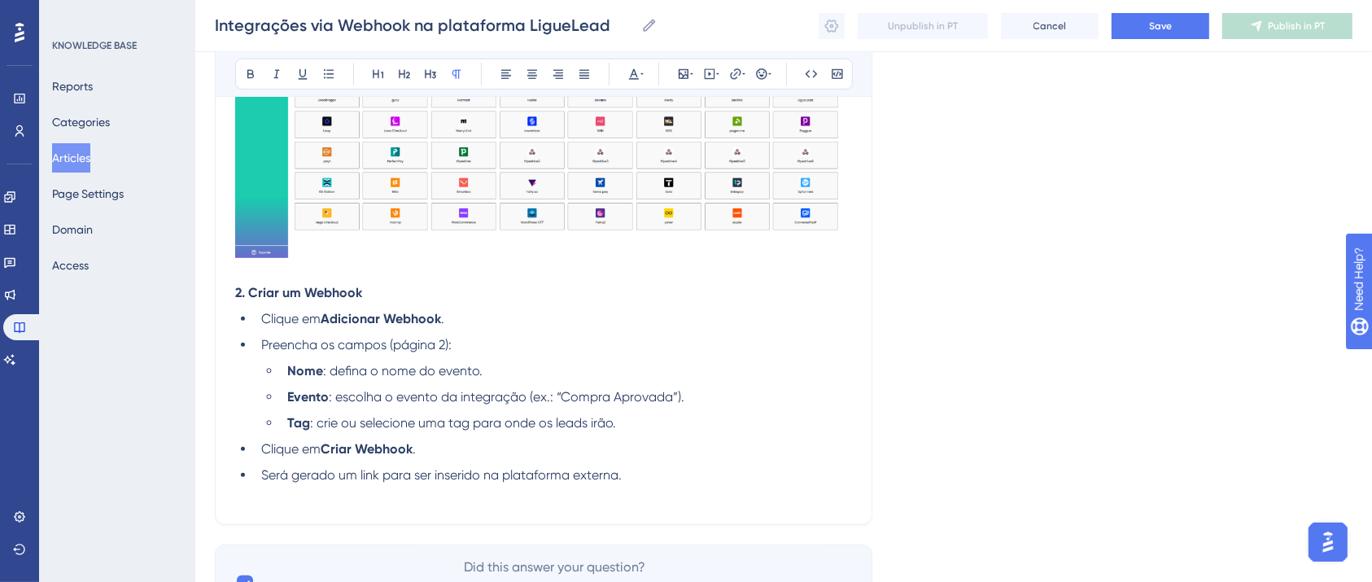
click at [481, 323] on li "Clique em Adicionar Webhook ." at bounding box center [553, 319] width 597 height 20
drag, startPoint x: 464, startPoint y: 347, endPoint x: 389, endPoint y: 355, distance: 75.3
click at [389, 355] on li "Preencha os campos (página 2):" at bounding box center [553, 345] width 597 height 20
click at [513, 319] on li "Clique em Adicionar Webhook ." at bounding box center [553, 319] width 597 height 20
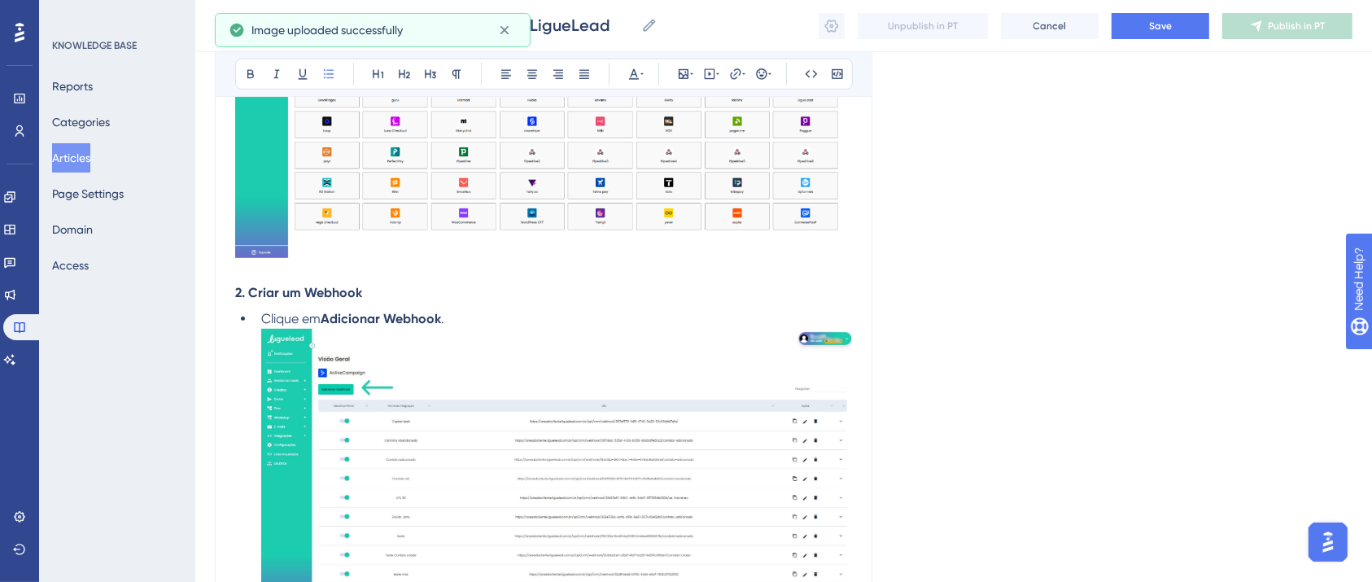
click at [409, 427] on img at bounding box center [556, 469] width 591 height 281
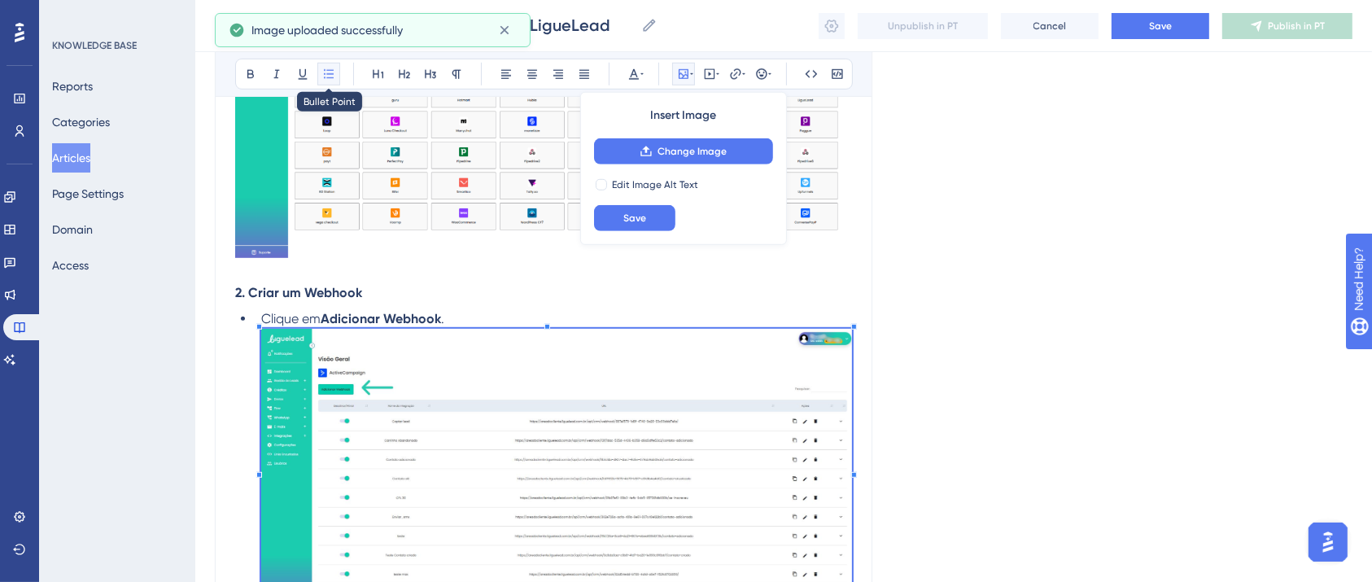
click at [326, 70] on icon at bounding box center [328, 74] width 13 height 13
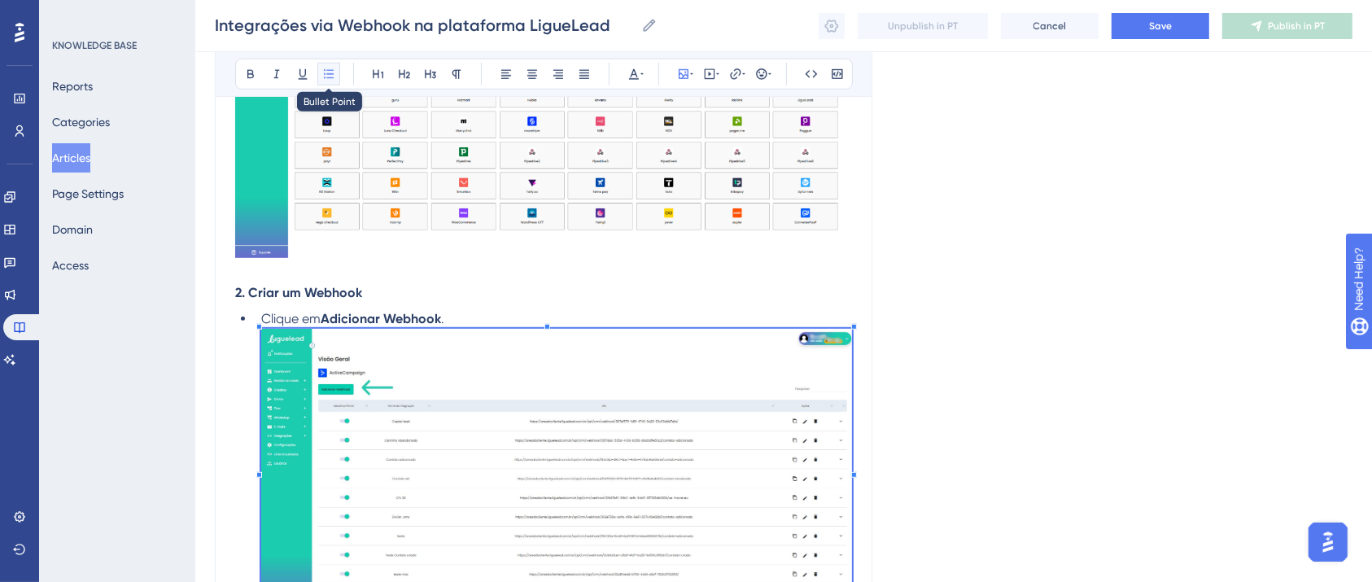
click at [328, 77] on icon at bounding box center [328, 74] width 13 height 13
click at [251, 387] on ul "Clique em Adicionar Webhook . Preencha os campos abaixo: Nome : defina o nome d…" at bounding box center [543, 540] width 617 height 462
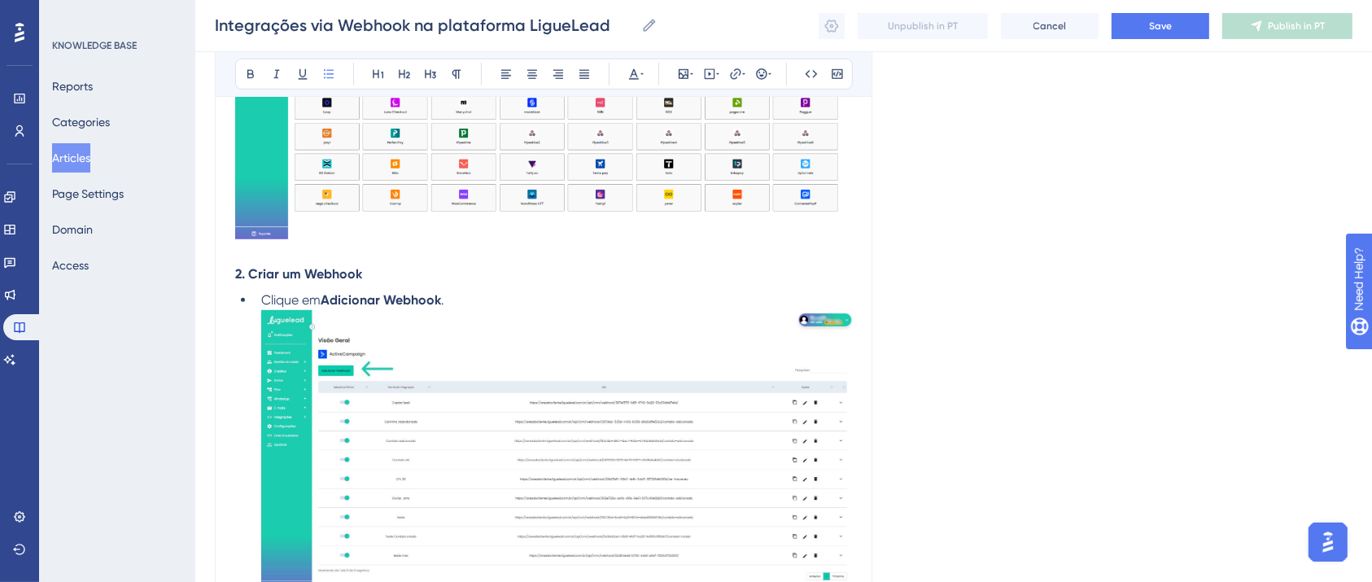
click at [251, 387] on ul "Clique em Adicionar Webhook . Preencha os campos abaixo: Nome : defina o nome d…" at bounding box center [543, 522] width 617 height 462
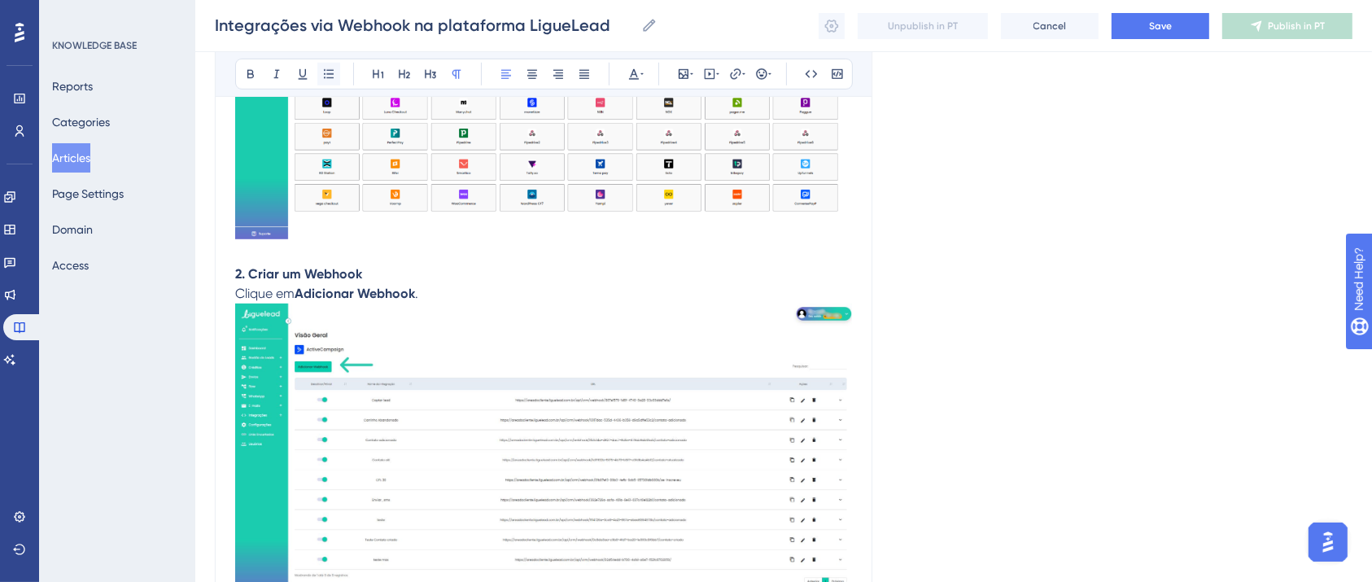
click at [326, 63] on button at bounding box center [328, 74] width 23 height 23
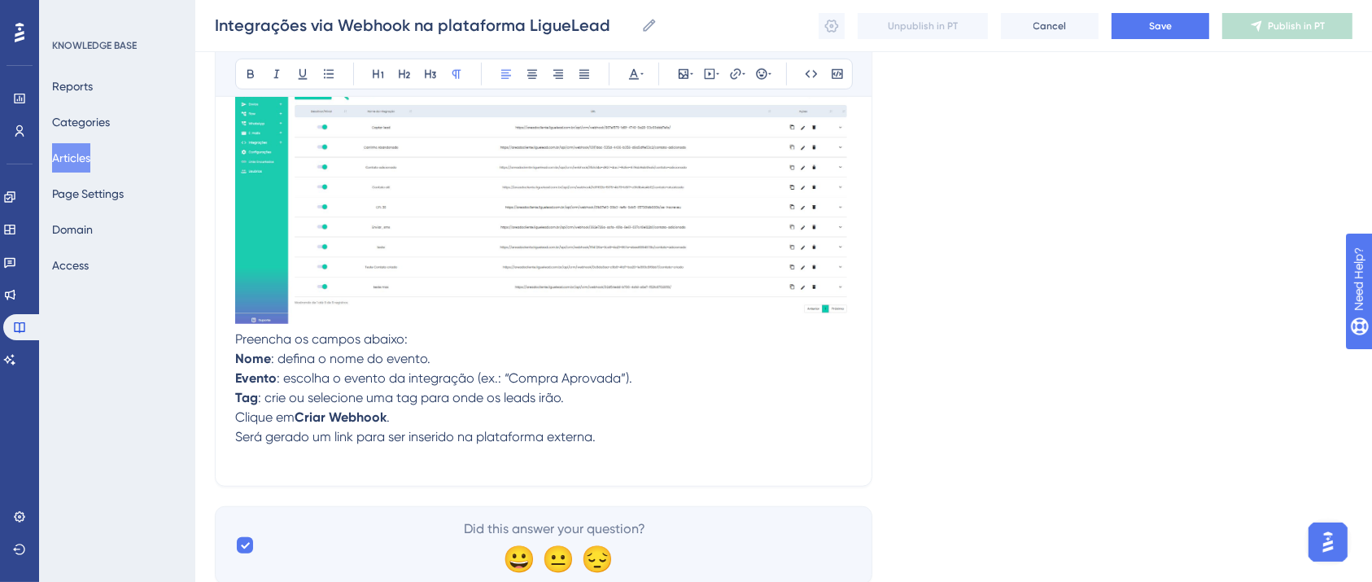
scroll to position [1358, 0]
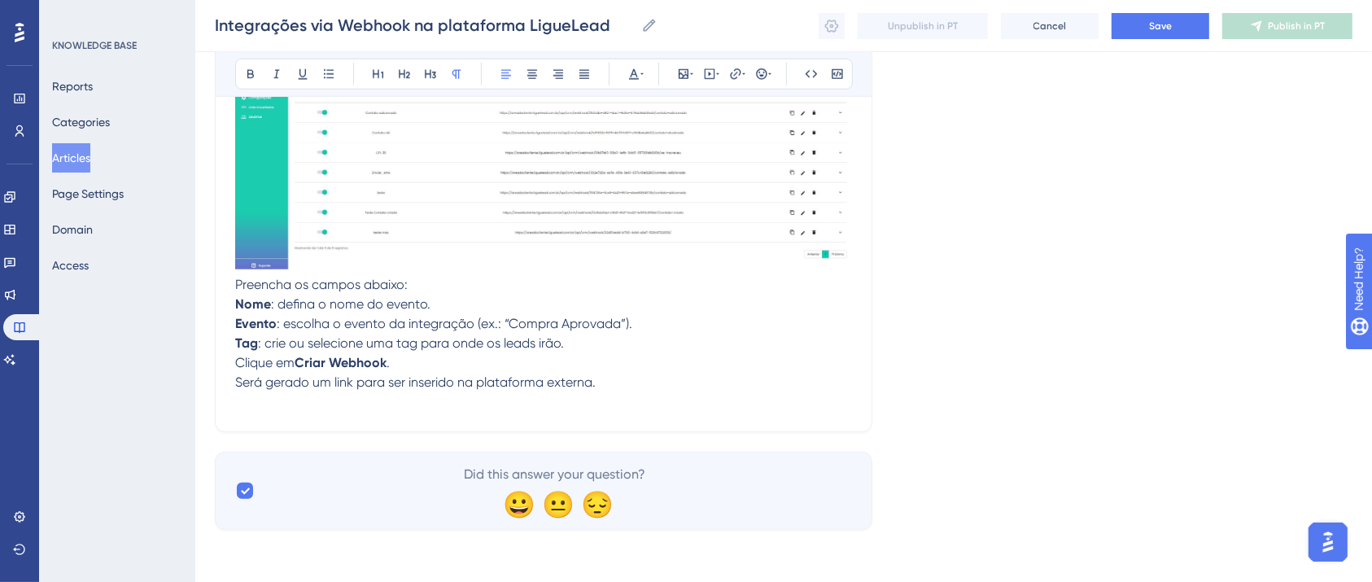
click at [455, 283] on p "Preencha os campos abaixo:" at bounding box center [543, 285] width 617 height 20
click at [240, 286] on span "Preencha os campos abaixo:" at bounding box center [321, 284] width 173 height 15
click at [483, 282] on p "Em seguida reencha os campos abaixo:" at bounding box center [543, 285] width 617 height 20
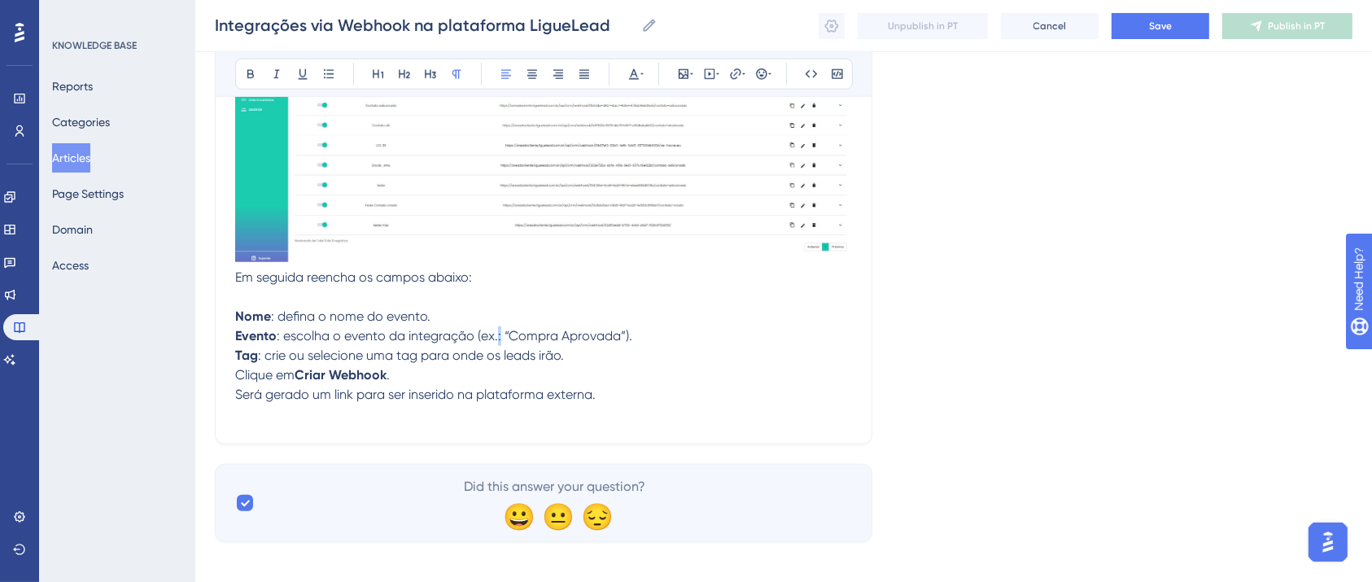
click at [497, 343] on span ": escolha o evento da integração (ex.: “Compra Aprovada”)." at bounding box center [455, 335] width 356 height 15
click at [609, 357] on p "Tag : crie ou selecione uma tag para onde os leads irão." at bounding box center [543, 356] width 617 height 20
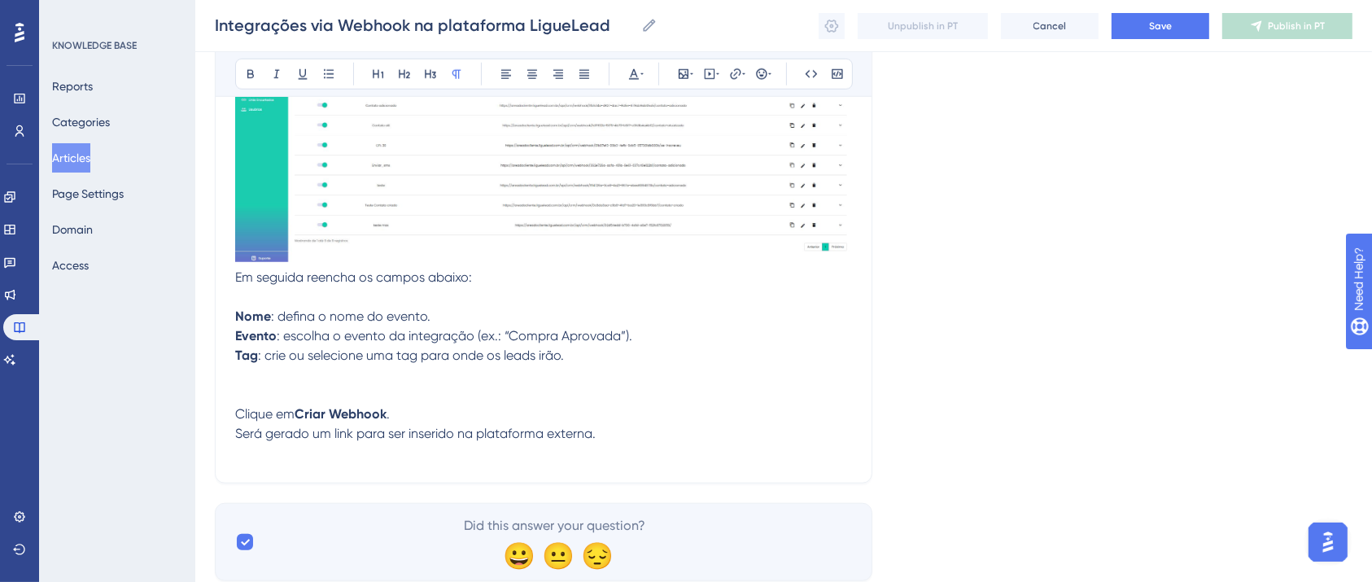
click at [304, 387] on p "Tag : crie ou selecione uma tag para onde os leads irão." at bounding box center [543, 375] width 617 height 59
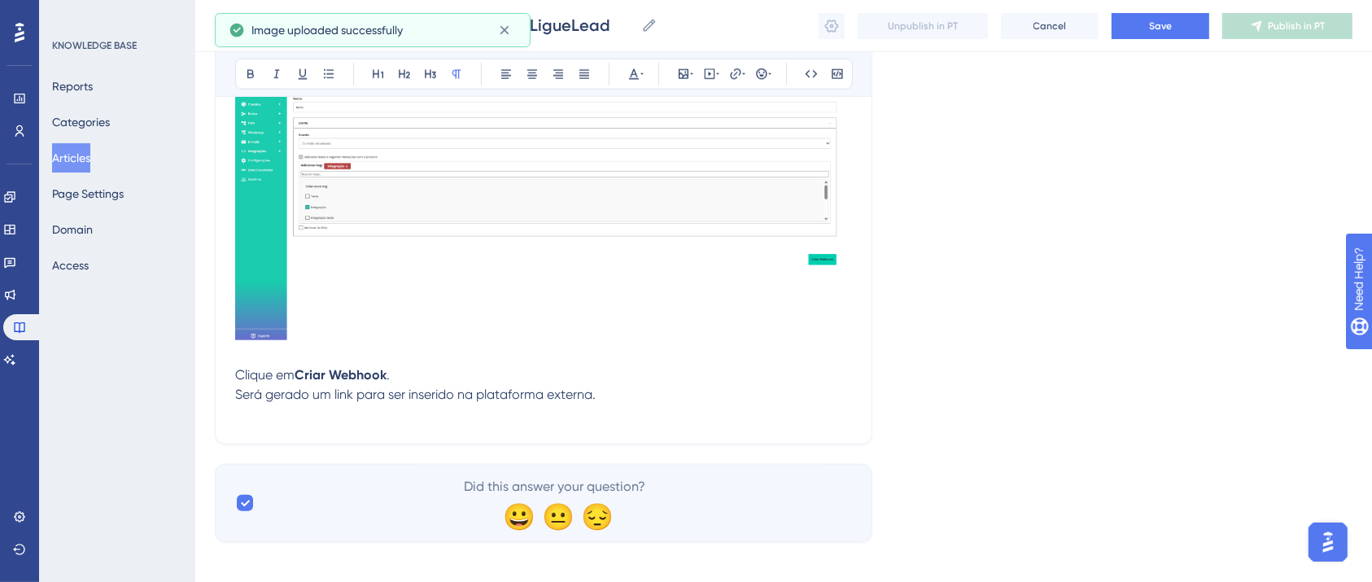
scroll to position [1683, 0]
click at [256, 363] on p "Tag : crie ou selecione uma tag para onde os leads irão." at bounding box center [543, 191] width 617 height 343
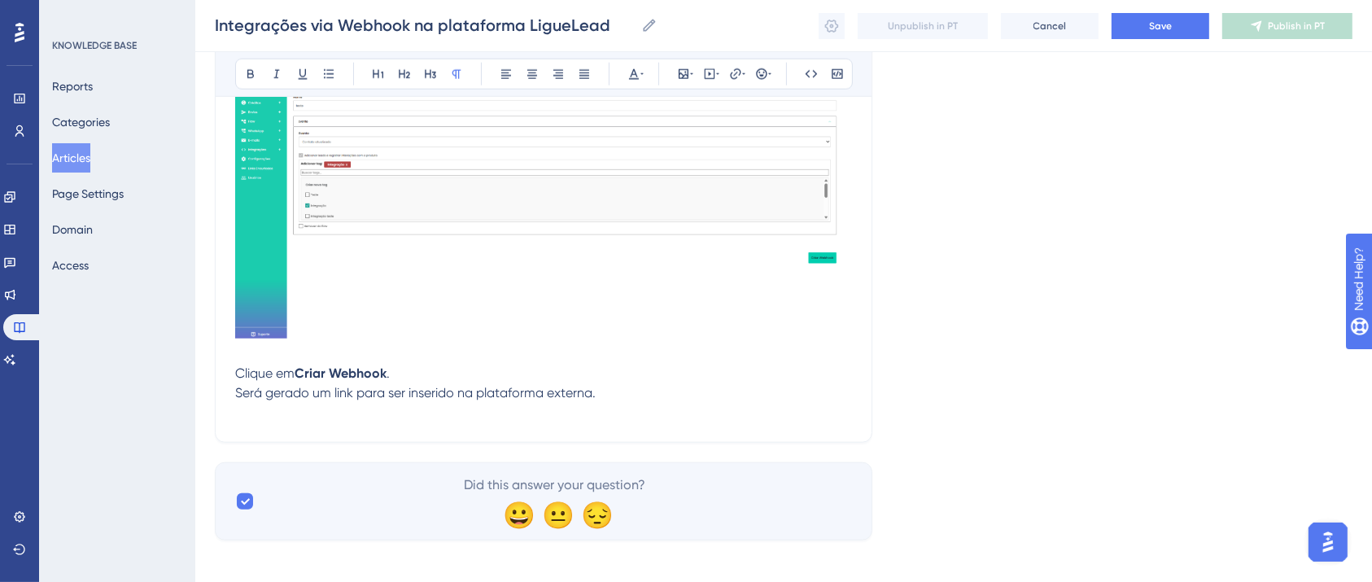
click at [633, 400] on p "Será gerado um link para ser inserido na plataforma externa." at bounding box center [543, 393] width 617 height 20
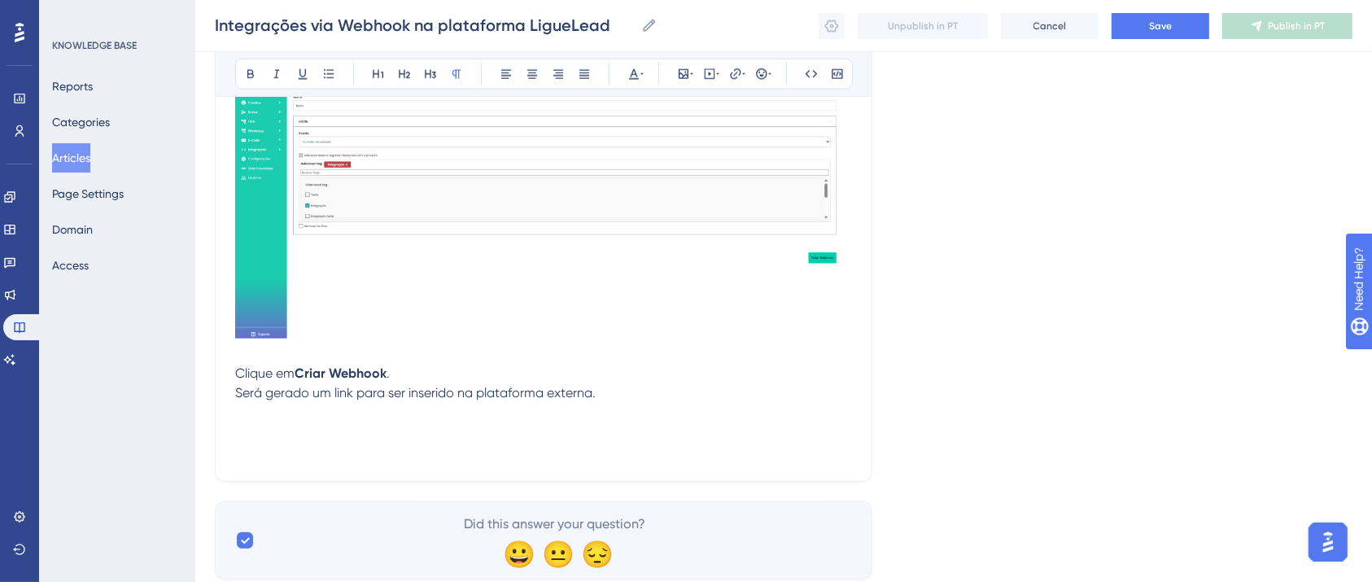
click at [249, 449] on p at bounding box center [543, 452] width 617 height 20
click at [253, 436] on p "Será gerado um link para ser inserido na plataforma externa." at bounding box center [543, 412] width 617 height 59
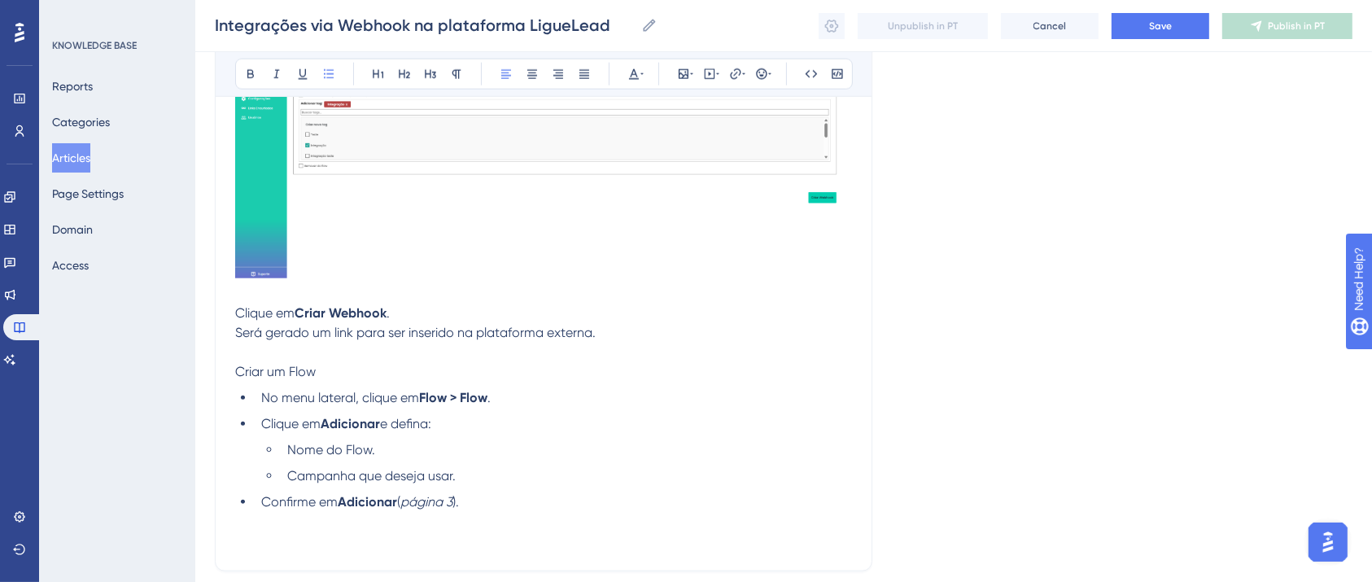
scroll to position [1792, 0]
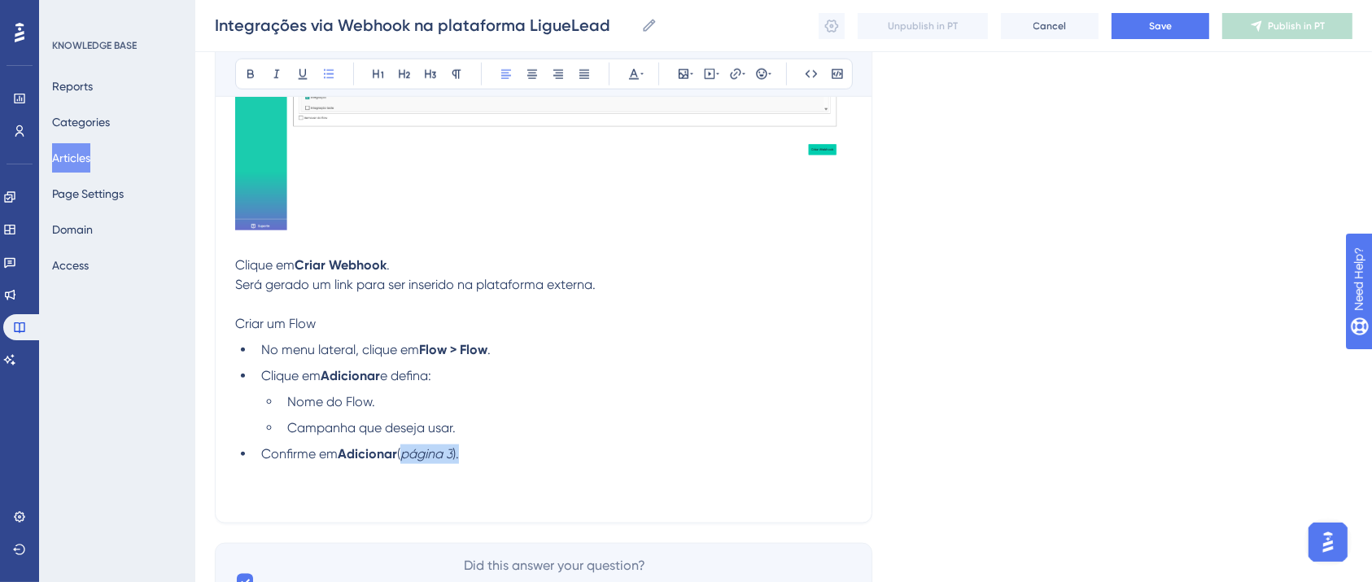
drag, startPoint x: 481, startPoint y: 462, endPoint x: 401, endPoint y: 465, distance: 79.8
click at [401, 464] on li "Confirme em Adicionar ( página 3 )." at bounding box center [553, 454] width 597 height 20
drag, startPoint x: 327, startPoint y: 334, endPoint x: 212, endPoint y: 319, distance: 115.7
click at [249, 76] on icon at bounding box center [250, 74] width 13 height 13
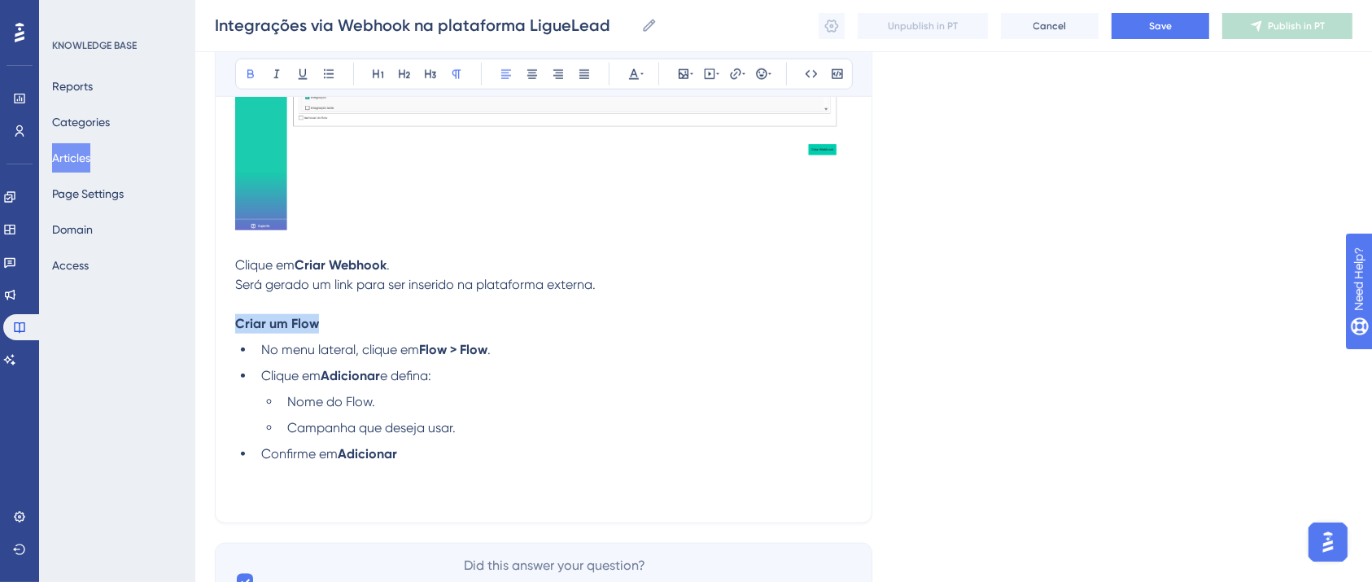
click at [448, 483] on p at bounding box center [543, 474] width 617 height 20
click at [602, 298] on p "Será gerado um link para ser inserido na plataforma externa. Criar um Flow" at bounding box center [543, 304] width 617 height 59
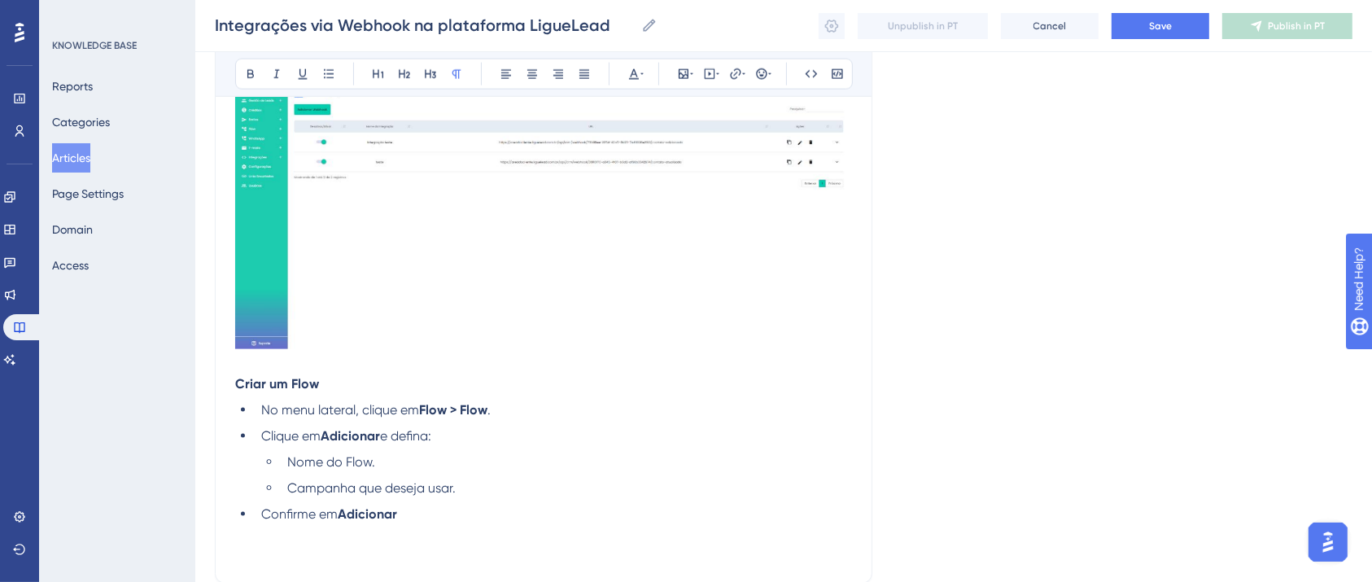
scroll to position [2200, 0]
